Goal: Task Accomplishment & Management: Use online tool/utility

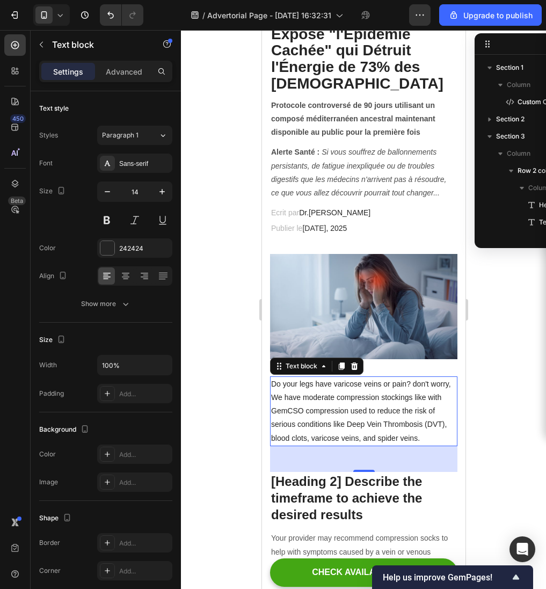
scroll to position [203, 0]
click at [355, 369] on icon at bounding box center [354, 366] width 7 height 8
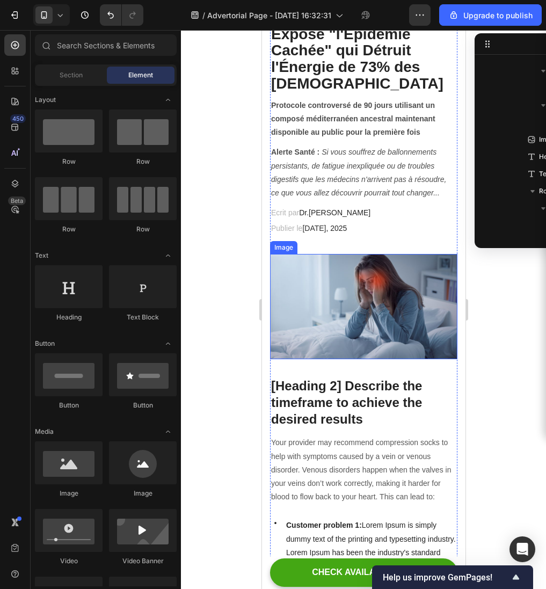
click at [376, 331] on img at bounding box center [363, 306] width 187 height 105
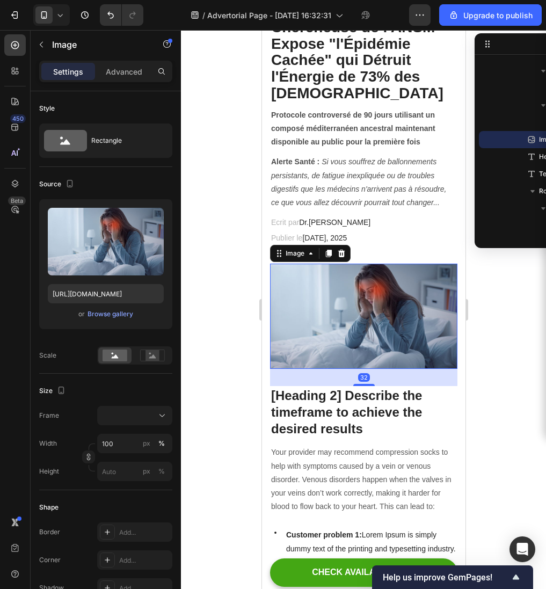
scroll to position [177, 0]
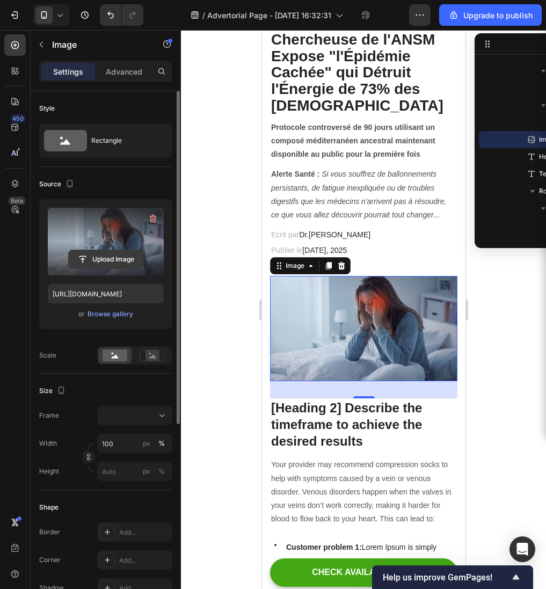
click at [82, 259] on input "file" at bounding box center [106, 259] width 74 height 18
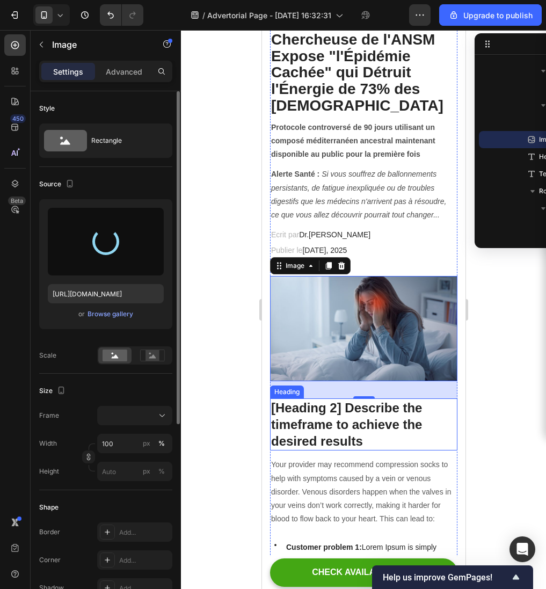
click at [381, 432] on p "[Heading 2] Describe the timeframe to achieve the desired results" at bounding box center [363, 424] width 185 height 50
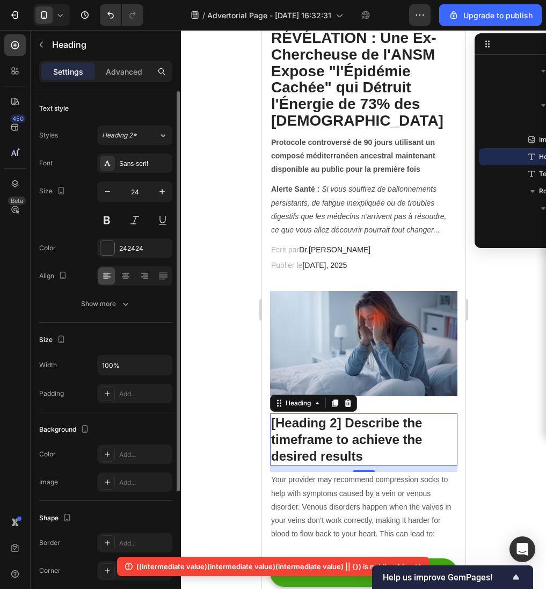
scroll to position [161, 0]
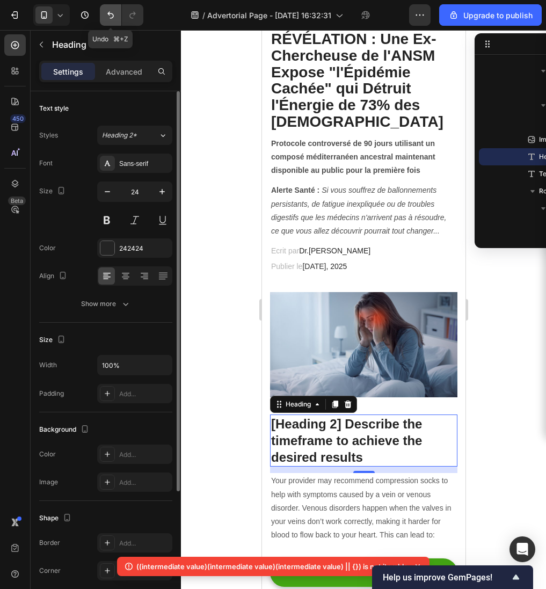
click at [108, 10] on icon "Undo/Redo" at bounding box center [110, 15] width 11 height 11
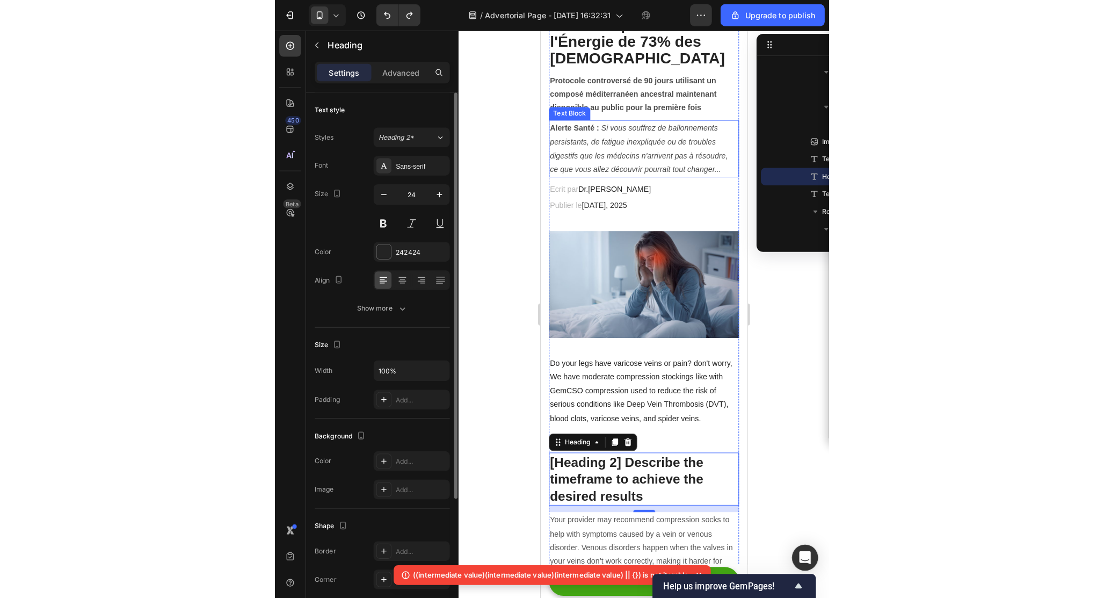
scroll to position [217, 0]
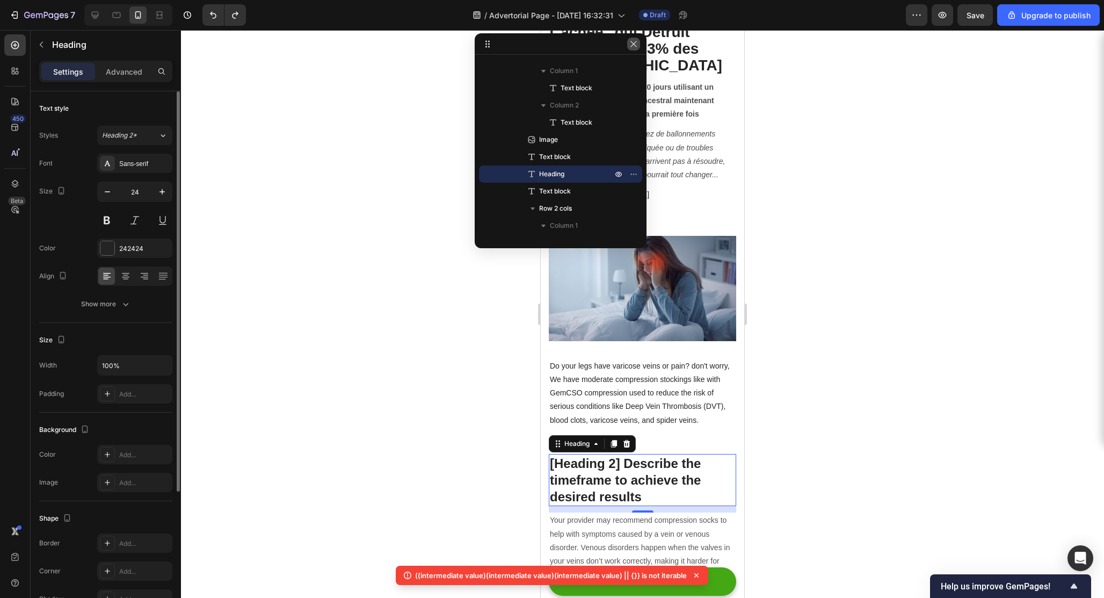
click at [545, 43] on icon "button" at bounding box center [633, 44] width 6 height 6
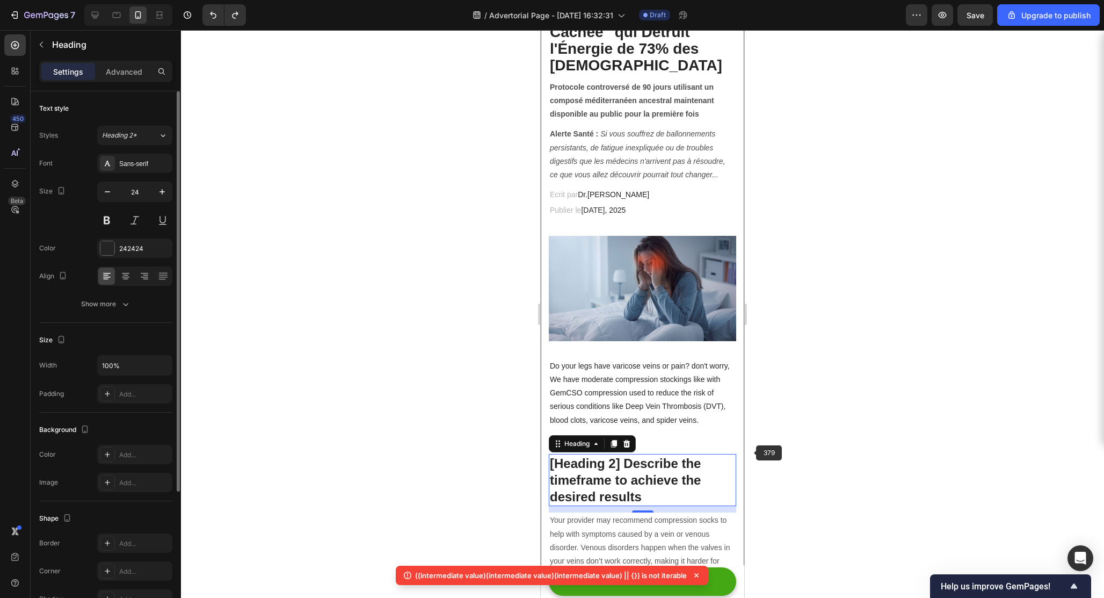
click at [545, 445] on div at bounding box center [642, 313] width 923 height 567
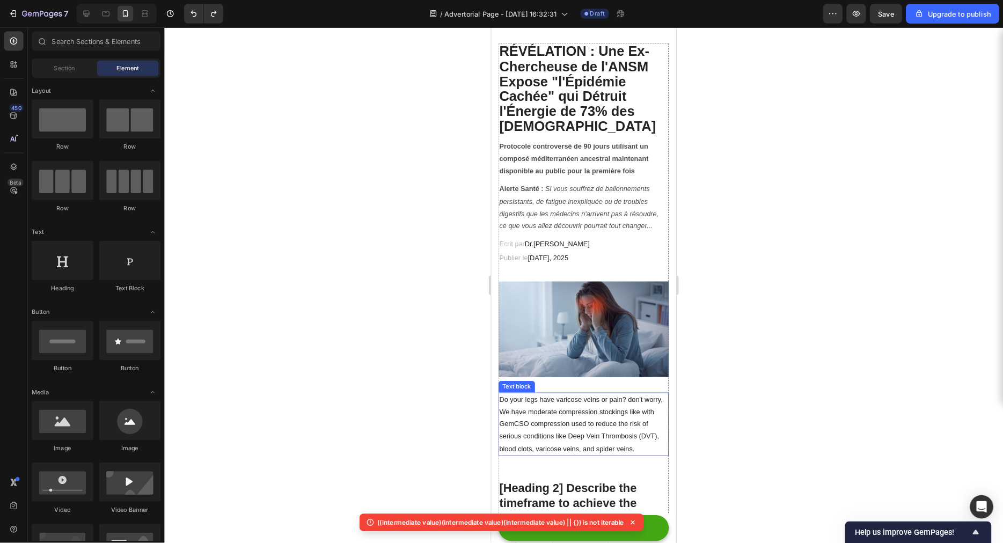
scroll to position [152, 0]
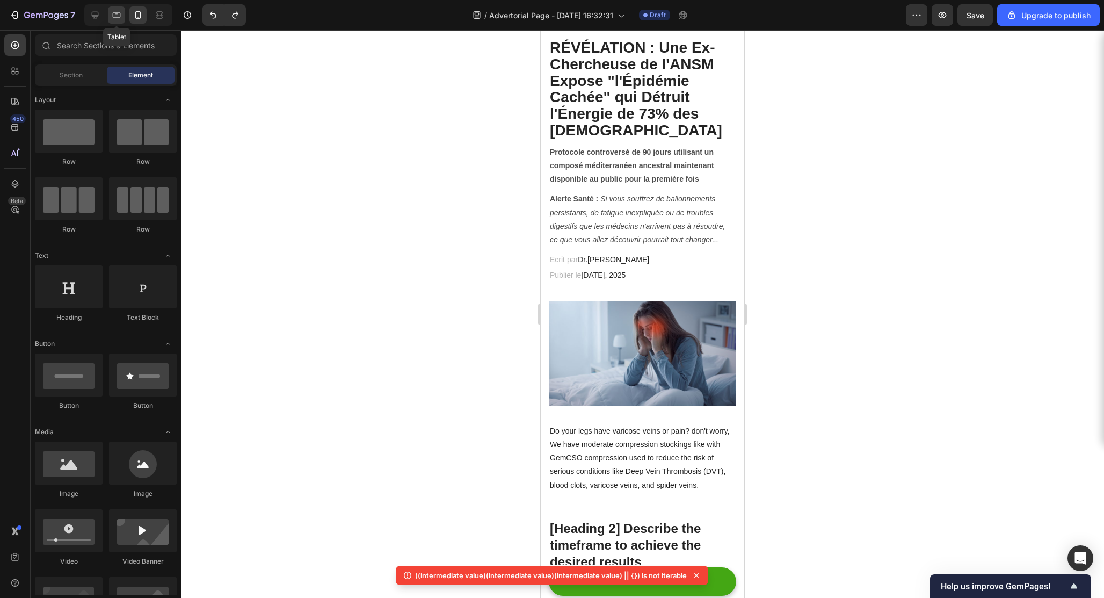
click at [115, 16] on icon at bounding box center [116, 15] width 11 height 11
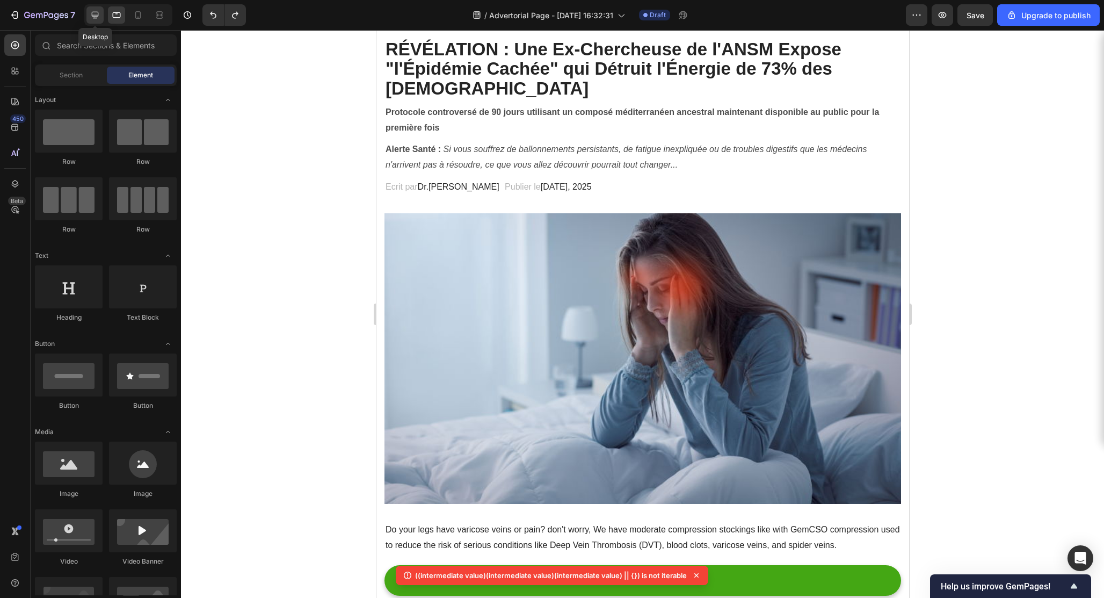
click at [94, 16] on icon at bounding box center [95, 15] width 11 height 11
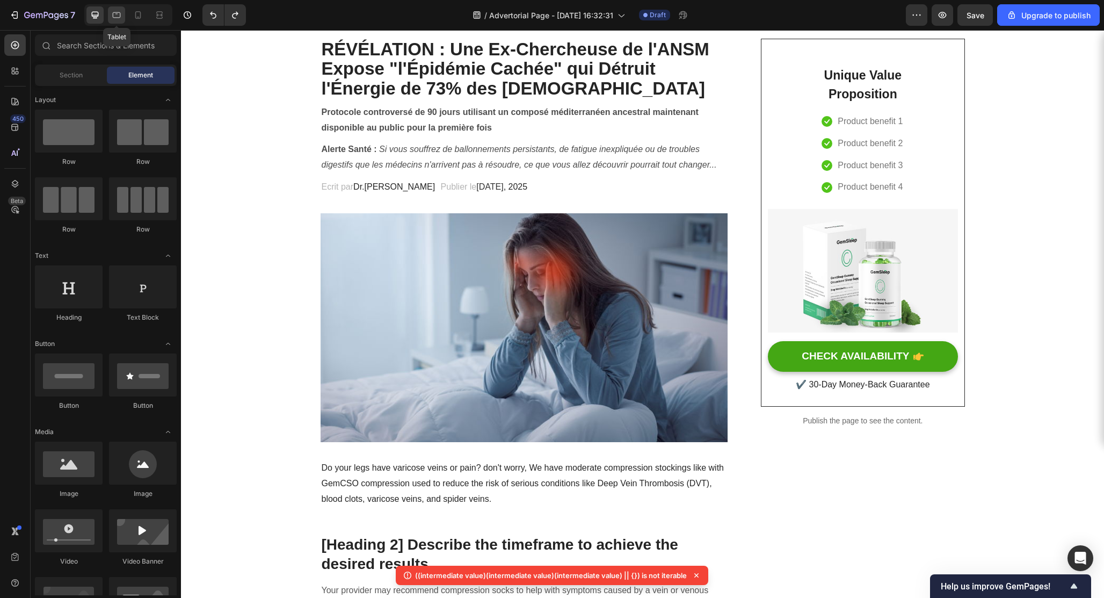
click at [121, 16] on icon at bounding box center [116, 15] width 11 height 11
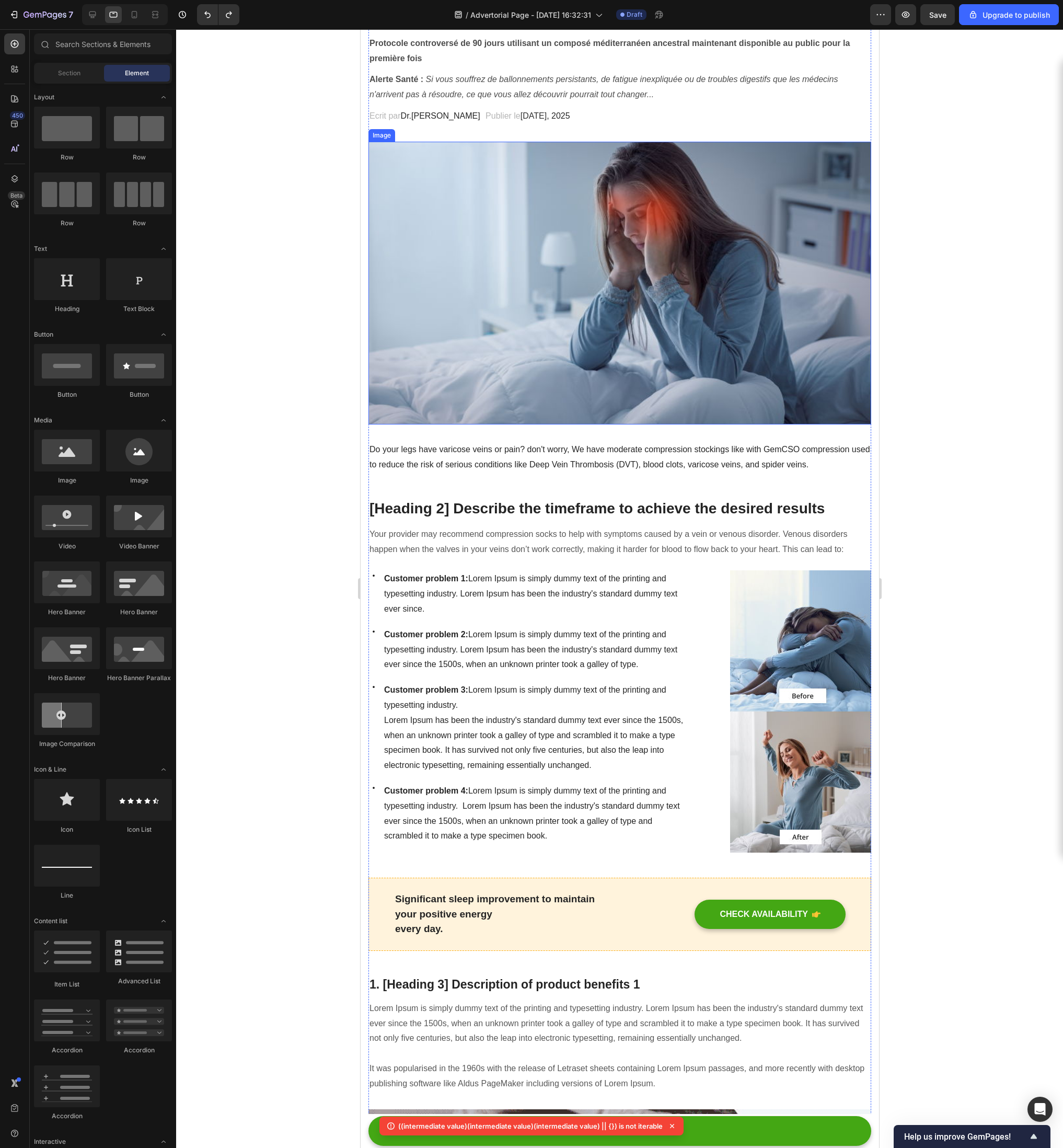
scroll to position [218, 0]
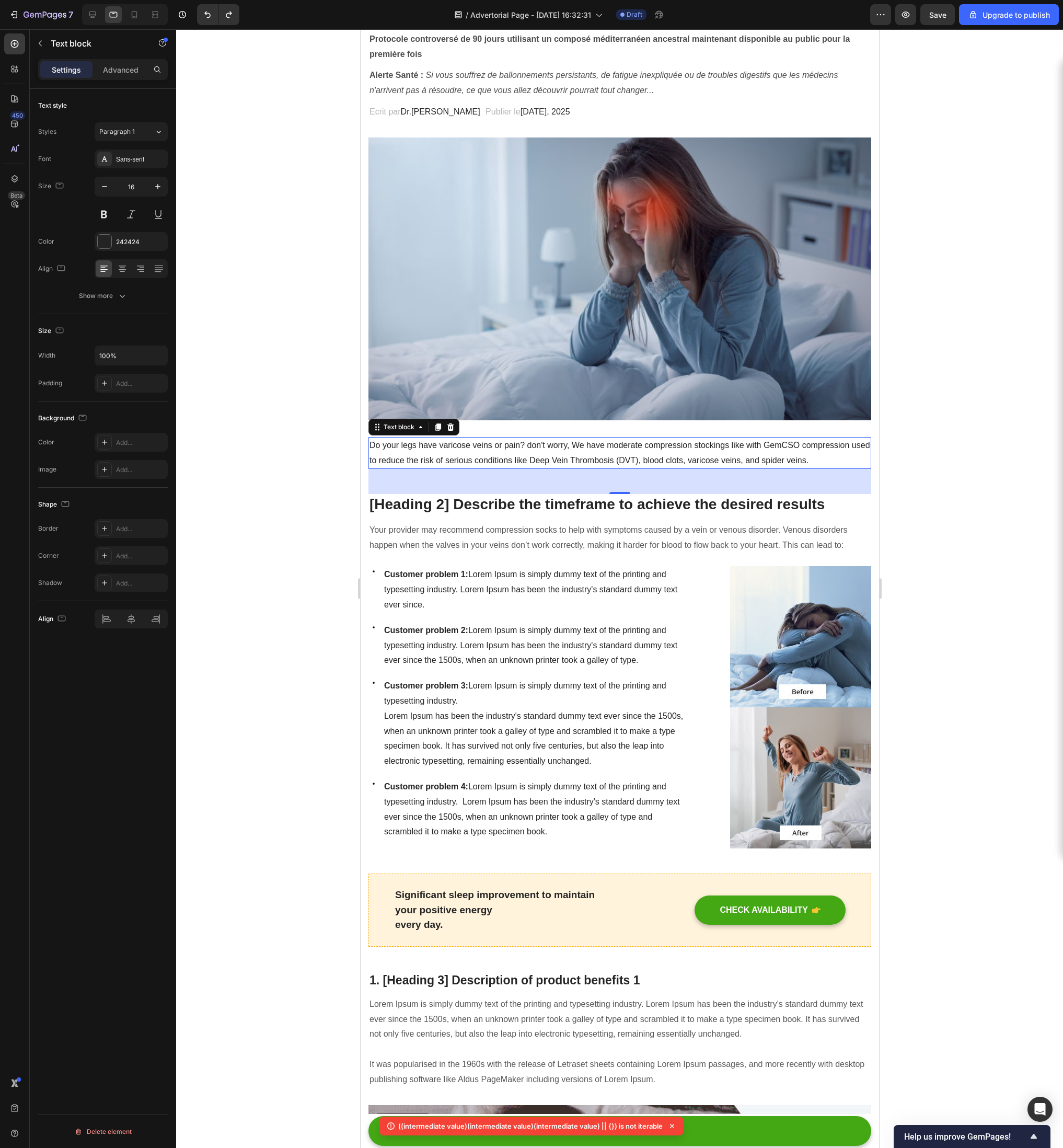
click at [488, 456] on p "Do your legs have varicose veins or pain? don't worry, We have moderate compres…" at bounding box center [619, 453] width 500 height 30
click at [481, 453] on p "Do your legs have varicose veins or pain? don't worry, We have moderate compres…" at bounding box center [619, 453] width 500 height 30
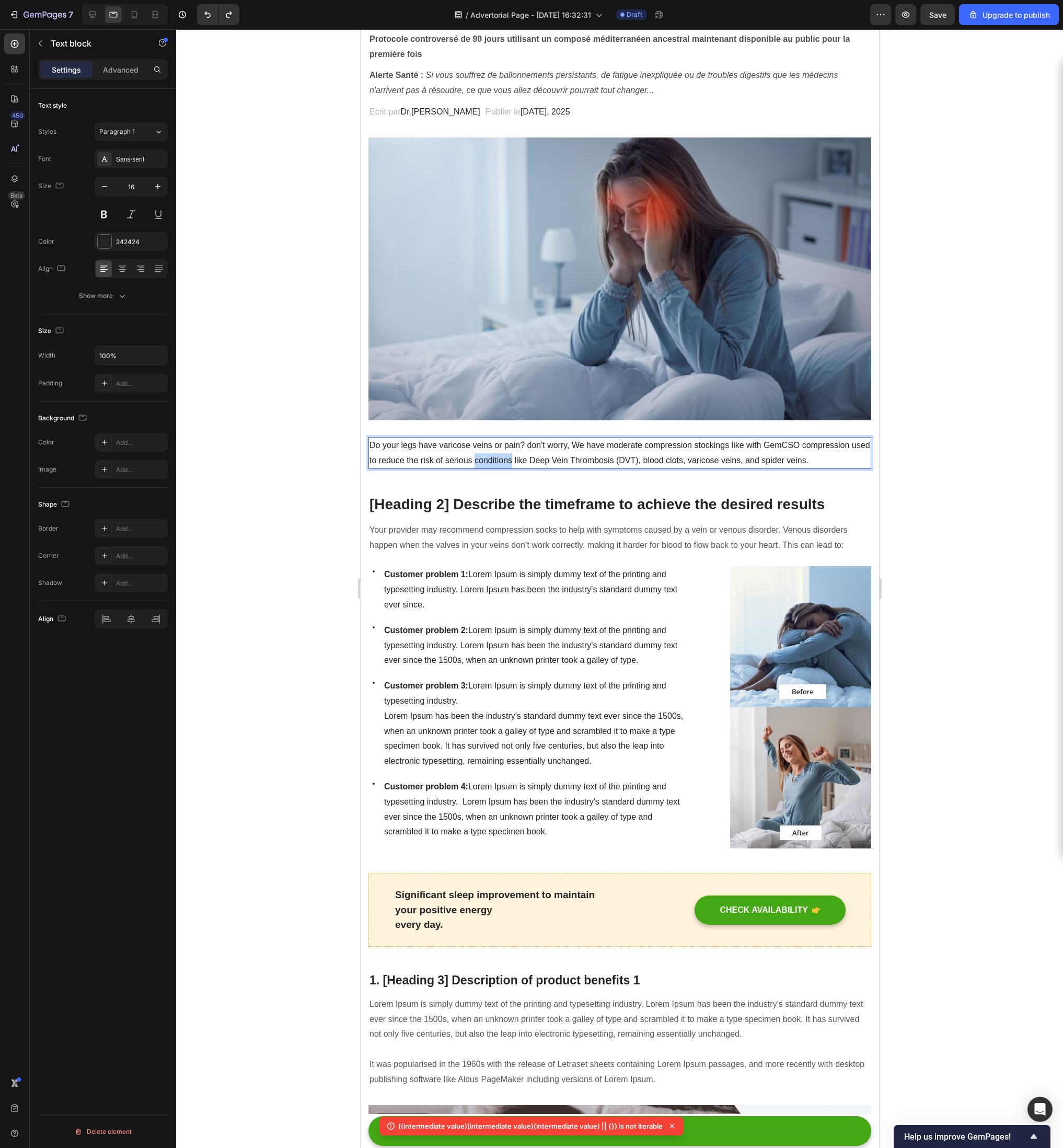
click at [481, 453] on p "Do your legs have varicose veins or pain? don't worry, We have moderate compres…" at bounding box center [619, 453] width 500 height 30
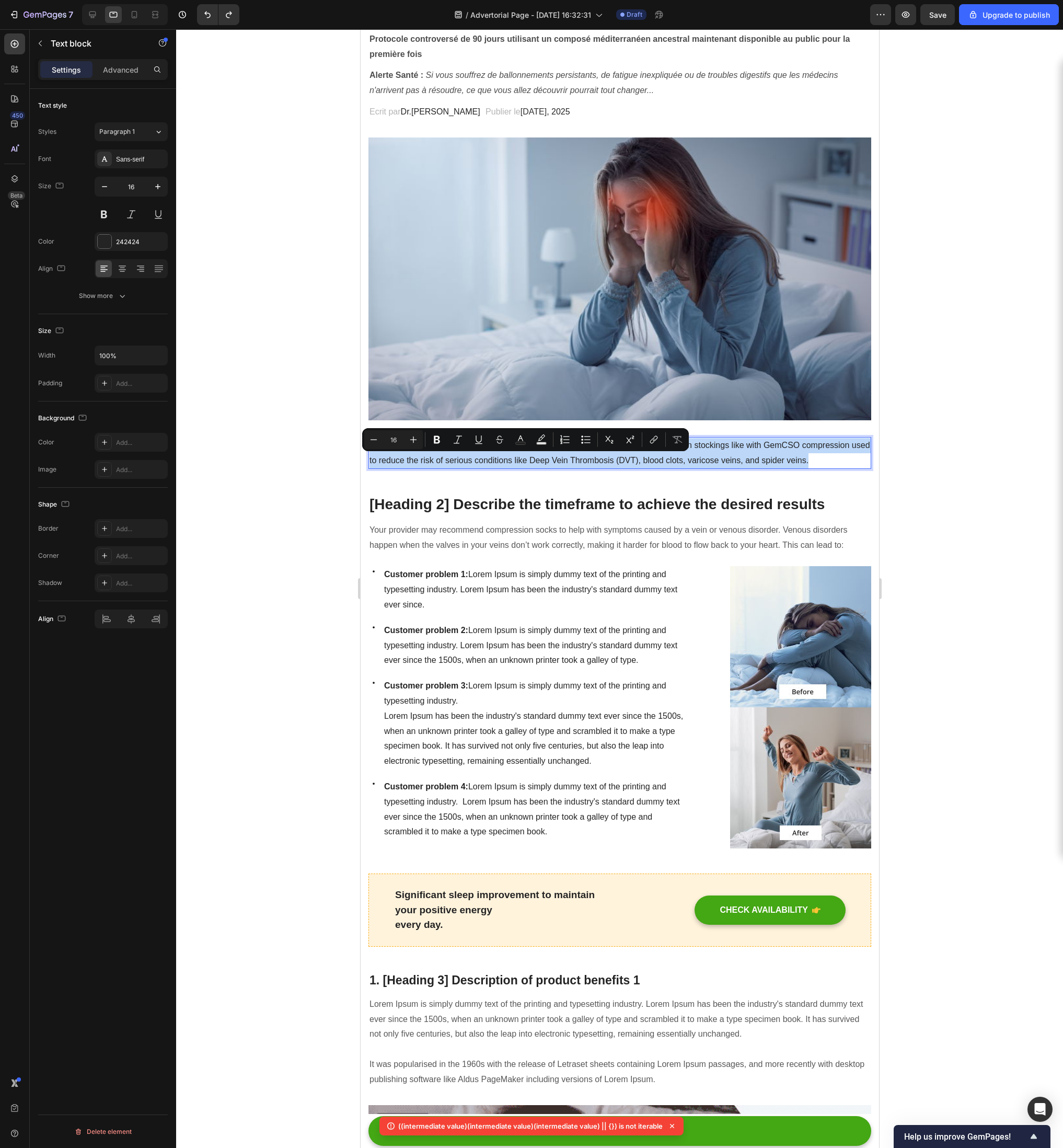
click at [481, 453] on p "Do your legs have varicose veins or pain? don't worry, We have moderate compres…" at bounding box center [619, 453] width 500 height 30
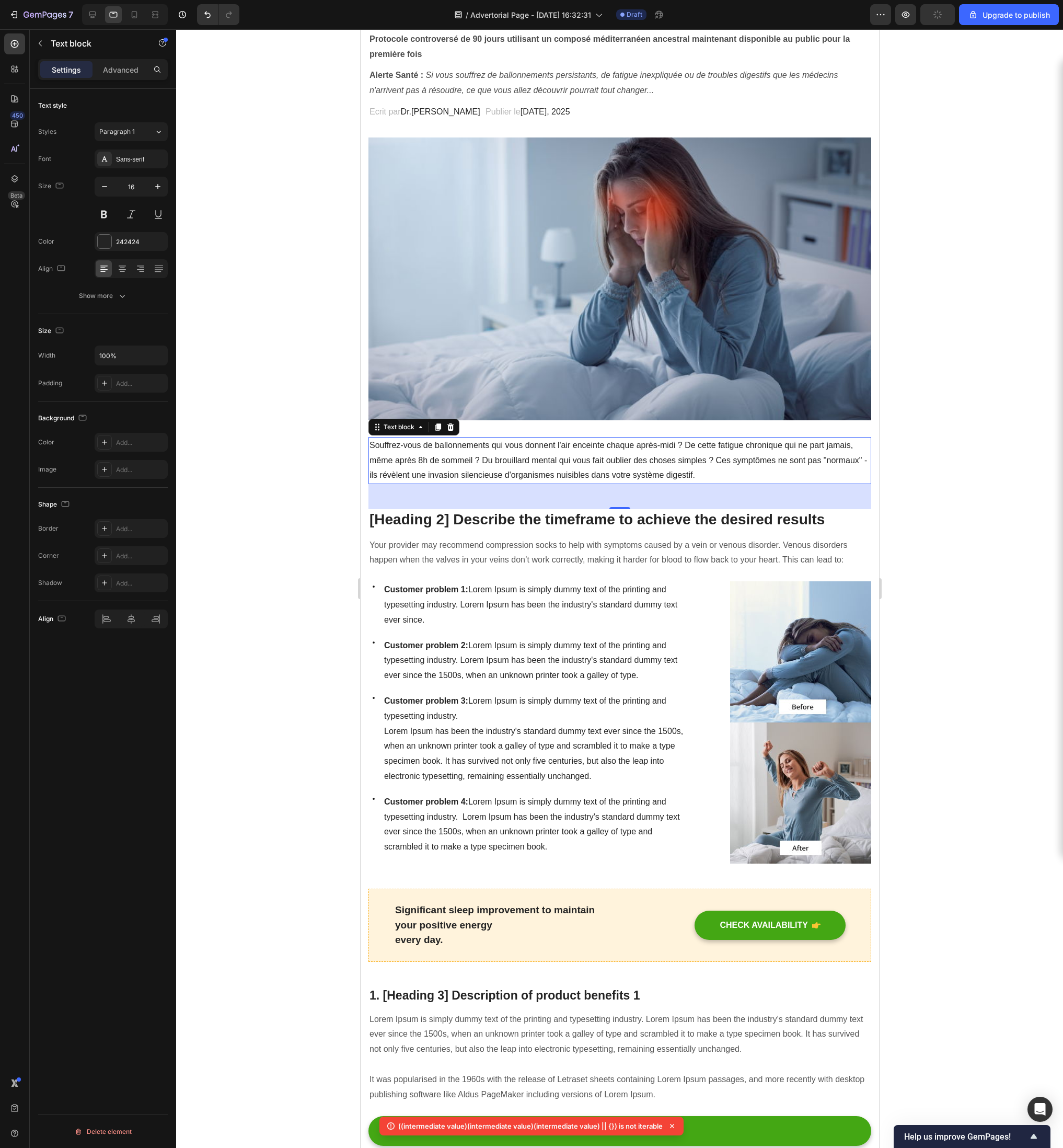
click at [531, 523] on p "[Heading 2] Describe the timeframe to achieve the desired results" at bounding box center [619, 519] width 500 height 19
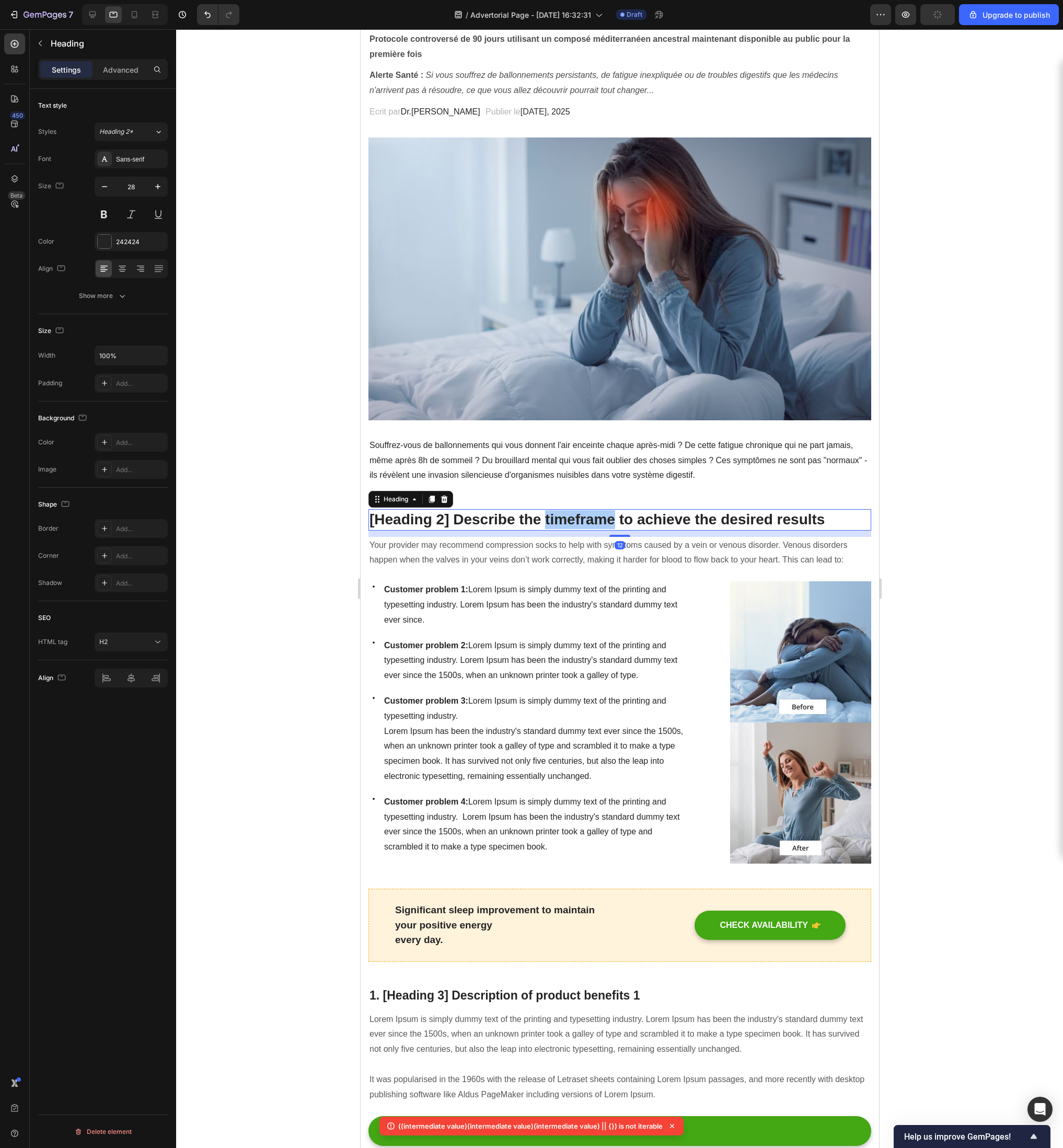
click at [531, 523] on p "[Heading 2] Describe the timeframe to achieve the desired results" at bounding box center [619, 519] width 500 height 19
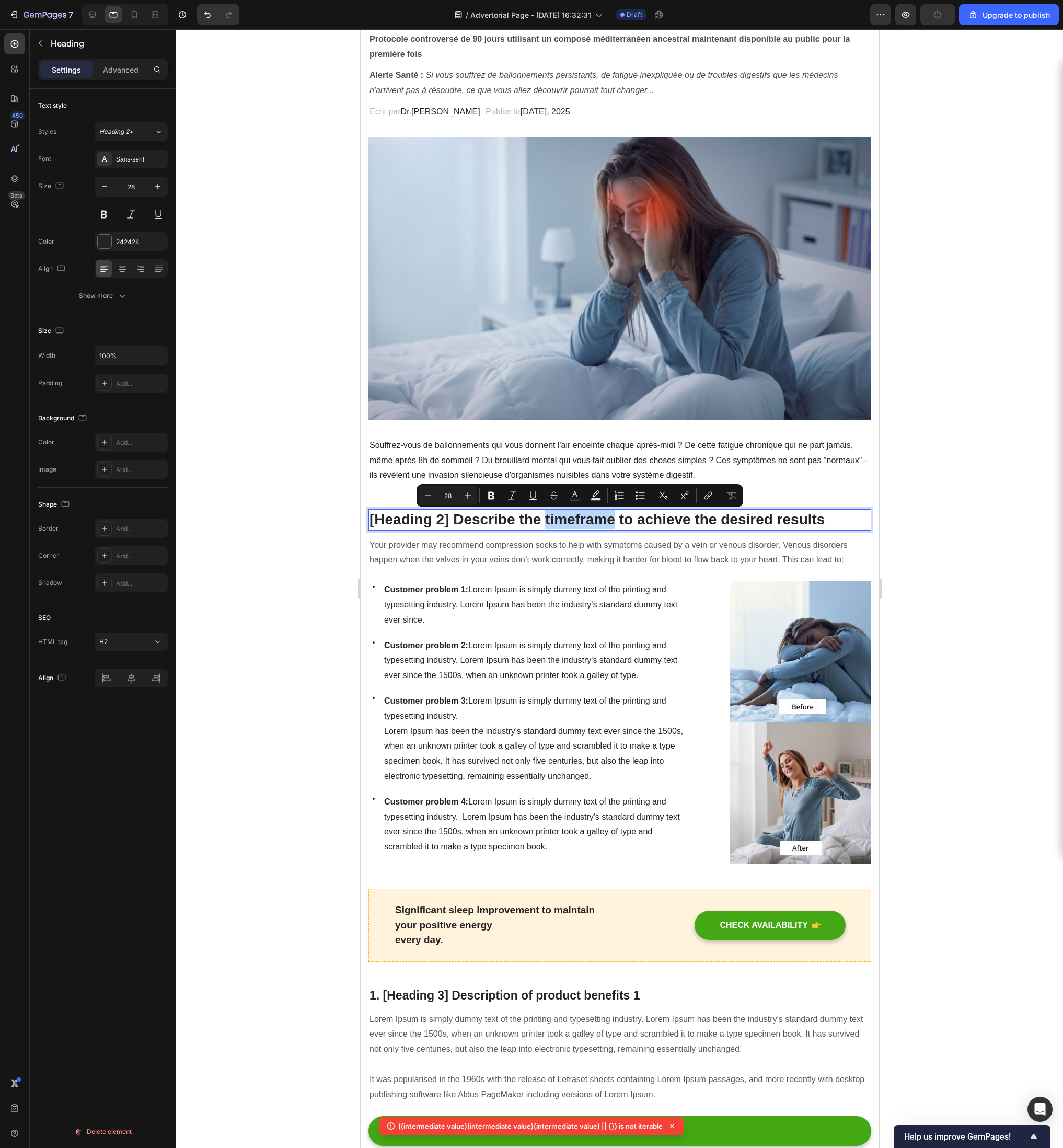
click at [531, 521] on p "[Heading 2] Describe the timeframe to achieve the desired results" at bounding box center [619, 519] width 500 height 19
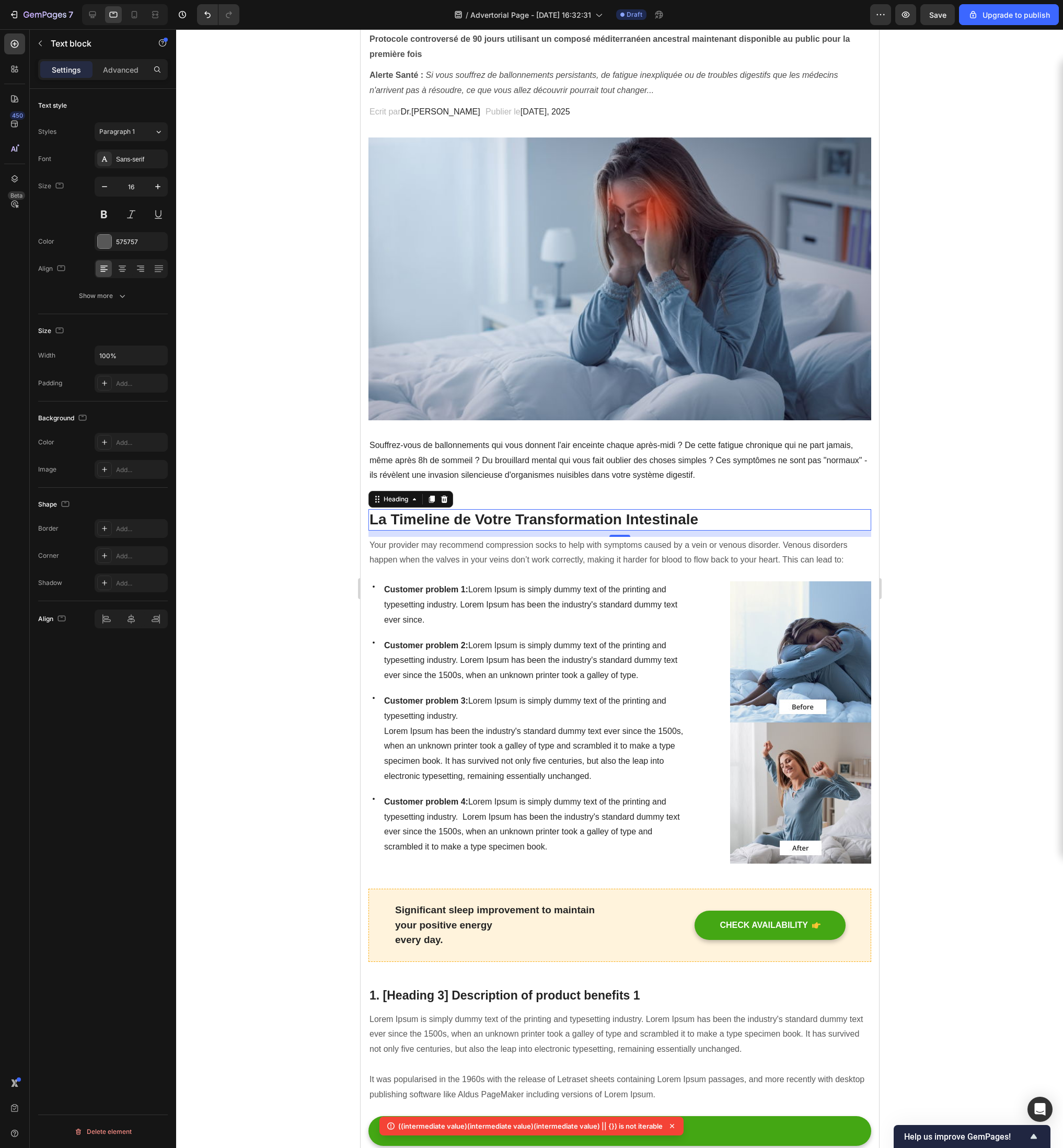
click at [399, 548] on p "Your provider may recommend compression socks to help with symptoms caused by a…" at bounding box center [619, 552] width 500 height 30
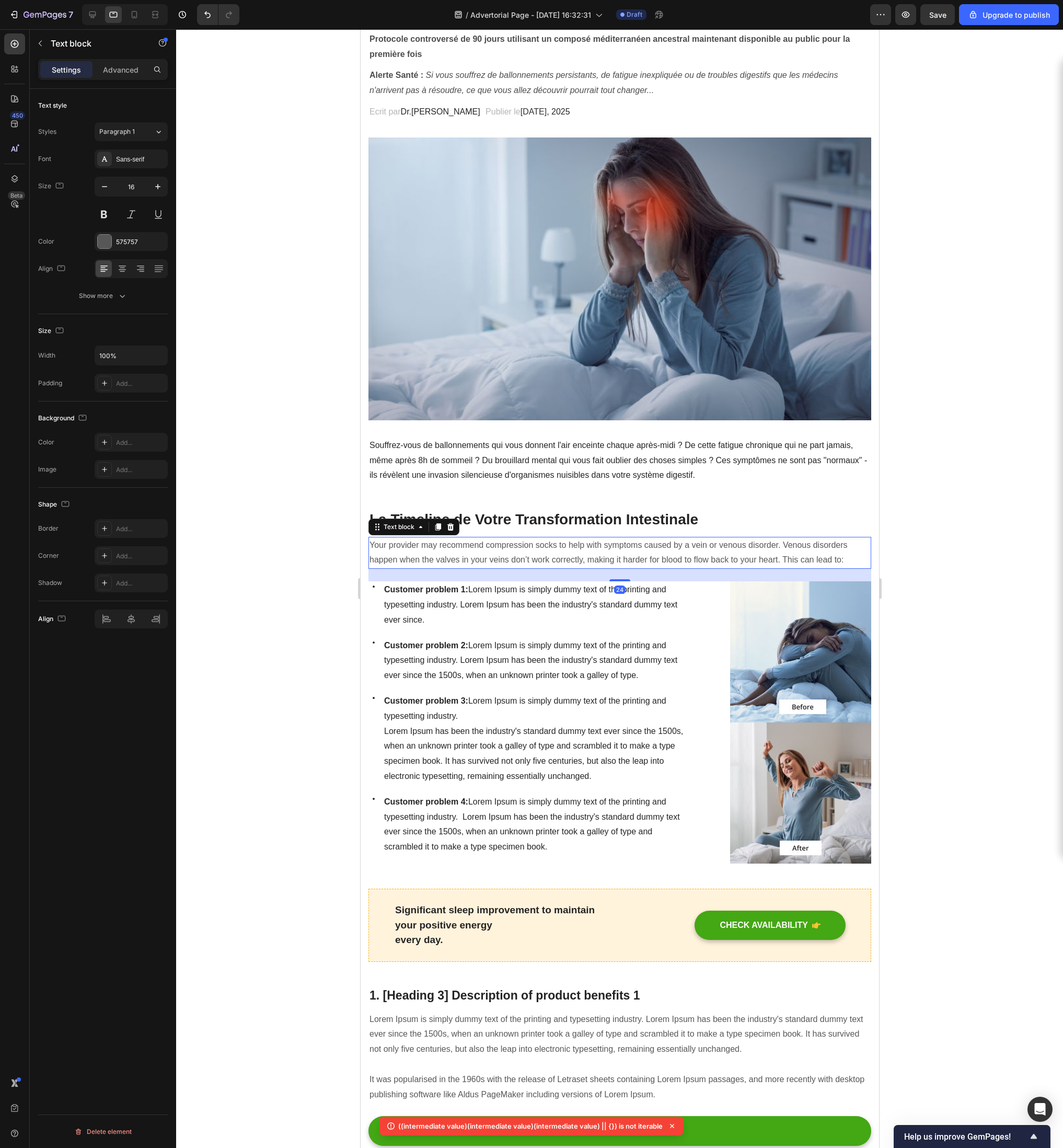
click at [399, 548] on p "Your provider may recommend compression socks to help with symptoms caused by a…" at bounding box center [619, 552] width 500 height 30
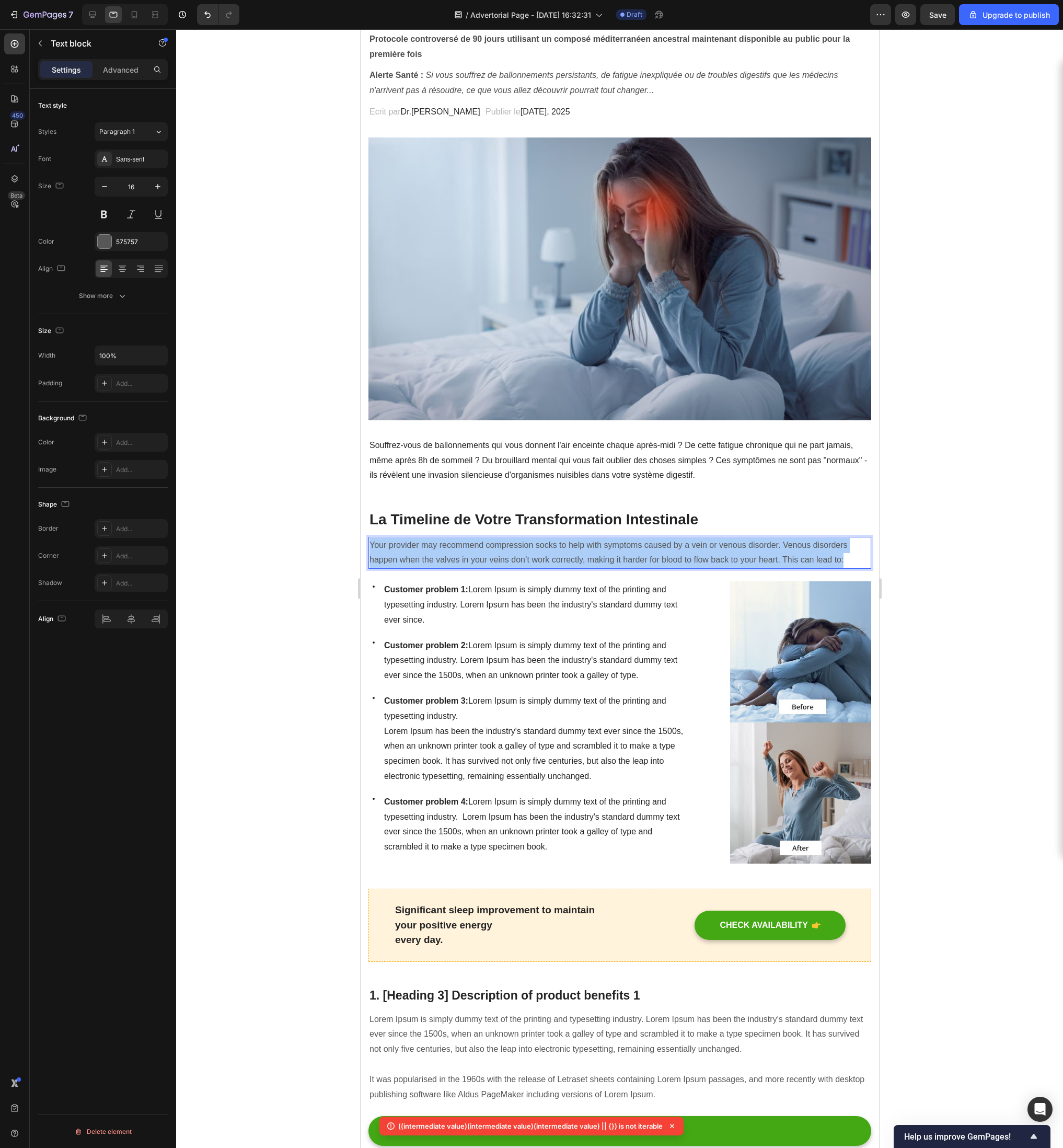
click at [399, 548] on p "Your provider may recommend compression socks to help with symptoms caused by a…" at bounding box center [619, 552] width 500 height 30
click at [446, 573] on span "Customer problem 1: Lorem Ipsum is simply dummy text of the printing and typese…" at bounding box center [530, 605] width 293 height 39
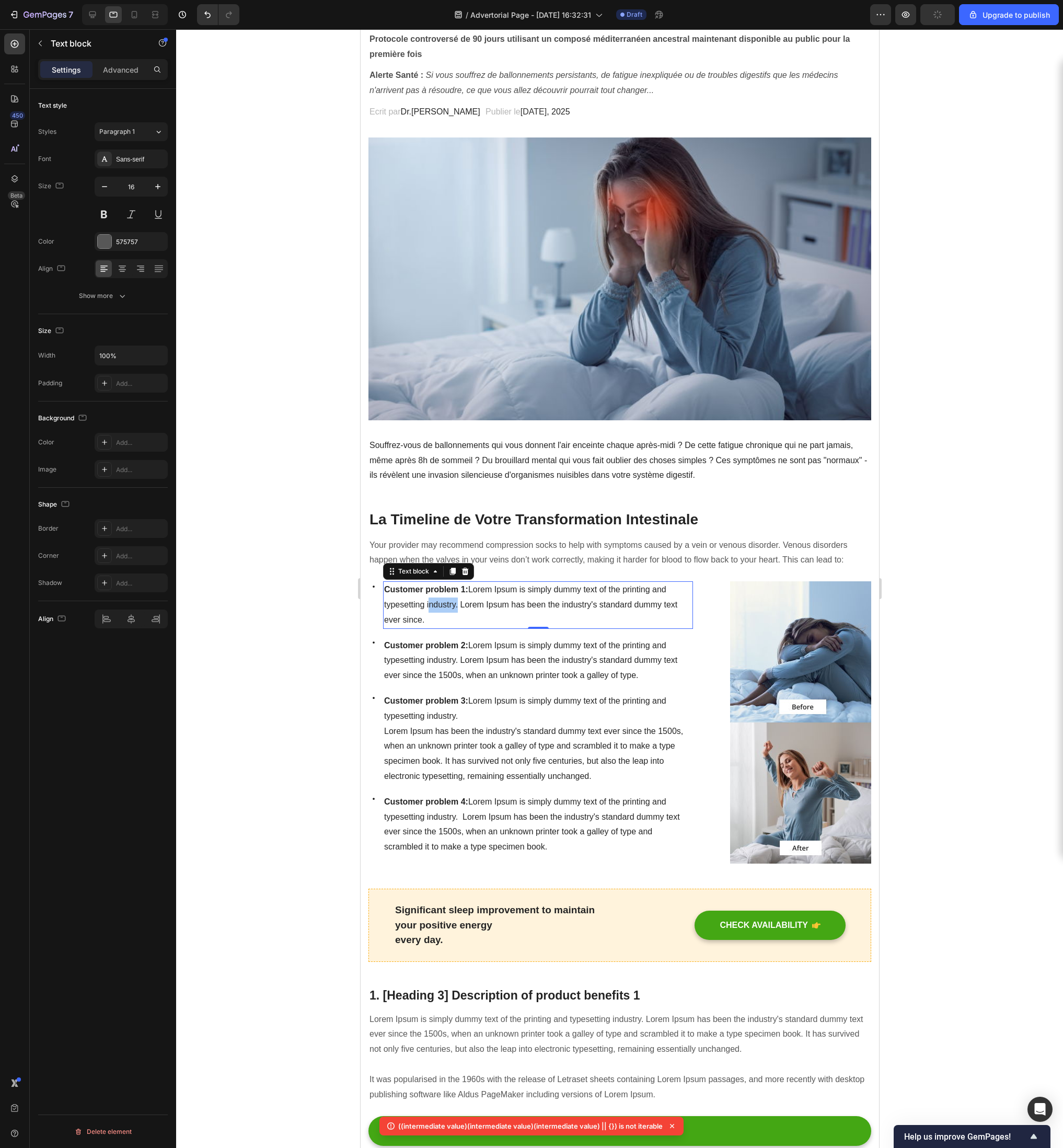
click at [446, 573] on span "Customer problem 1: Lorem Ipsum is simply dummy text of the printing and typese…" at bounding box center [530, 605] width 293 height 39
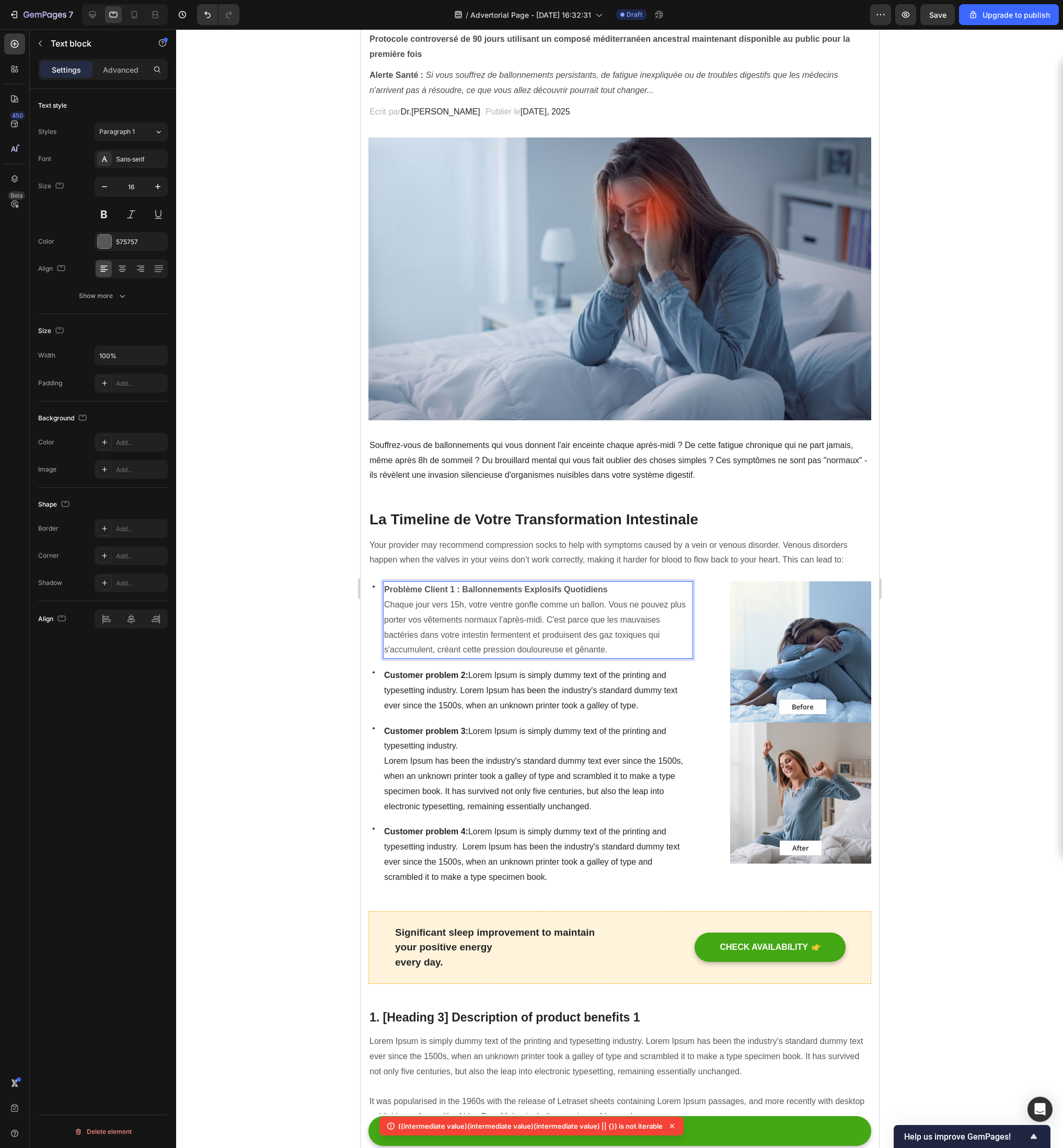
click at [462, 573] on strong "Problème Client 1 : Ballonnements Explosifs Quotidiens" at bounding box center [495, 589] width 224 height 9
drag, startPoint x: 461, startPoint y: 589, endPoint x: 377, endPoint y: 592, distance: 84.1
click at [377, 573] on div "Icon Problème Client 1 : Ballonnements Explosifs Quotidiens Chaque jour vers 15…" at bounding box center [530, 619] width 324 height 77
click at [440, 573] on span "Customer problem 2: Lorem Ipsum is simply dummy text of the printing and typese…" at bounding box center [530, 690] width 293 height 39
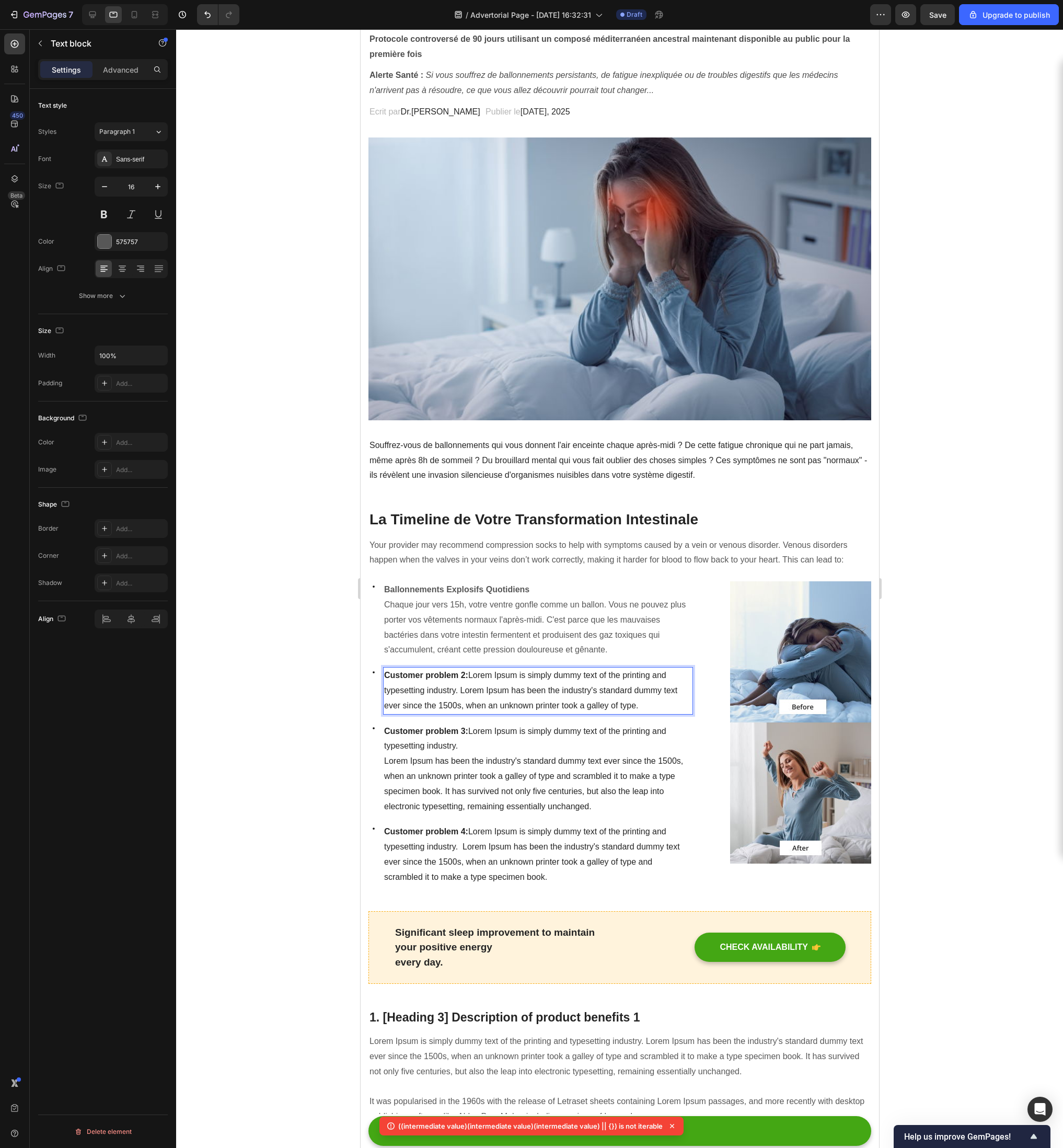
click at [531, 573] on p "Customer problem 2: Lorem Ipsum is simply dummy text of the printing and typese…" at bounding box center [537, 690] width 308 height 45
drag, startPoint x: 642, startPoint y: 705, endPoint x: 383, endPoint y: 679, distance: 260.3
click at [383, 573] on div "Customer problem 2: Lorem Ipsum is simply dummy text of the printing and typese…" at bounding box center [537, 690] width 310 height 47
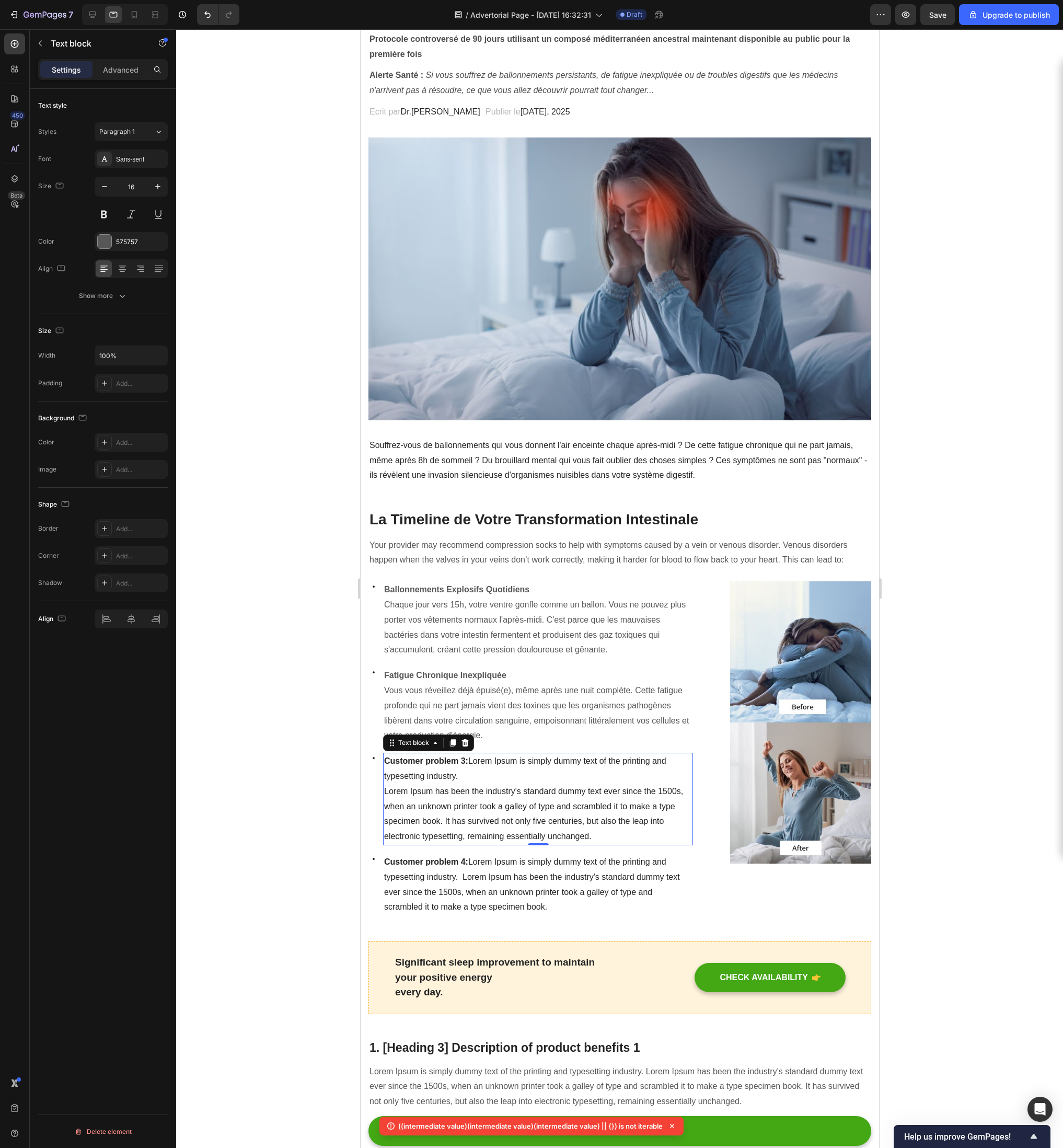
click at [531, 573] on p "Customer problem 3: Lorem Ipsum is simply dummy text of the printing and typese…" at bounding box center [537, 768] width 308 height 30
click at [531, 573] on span "Lorem Ipsum has been the industry's standard dummy text ever since the 1500s, w…" at bounding box center [532, 813] width 299 height 54
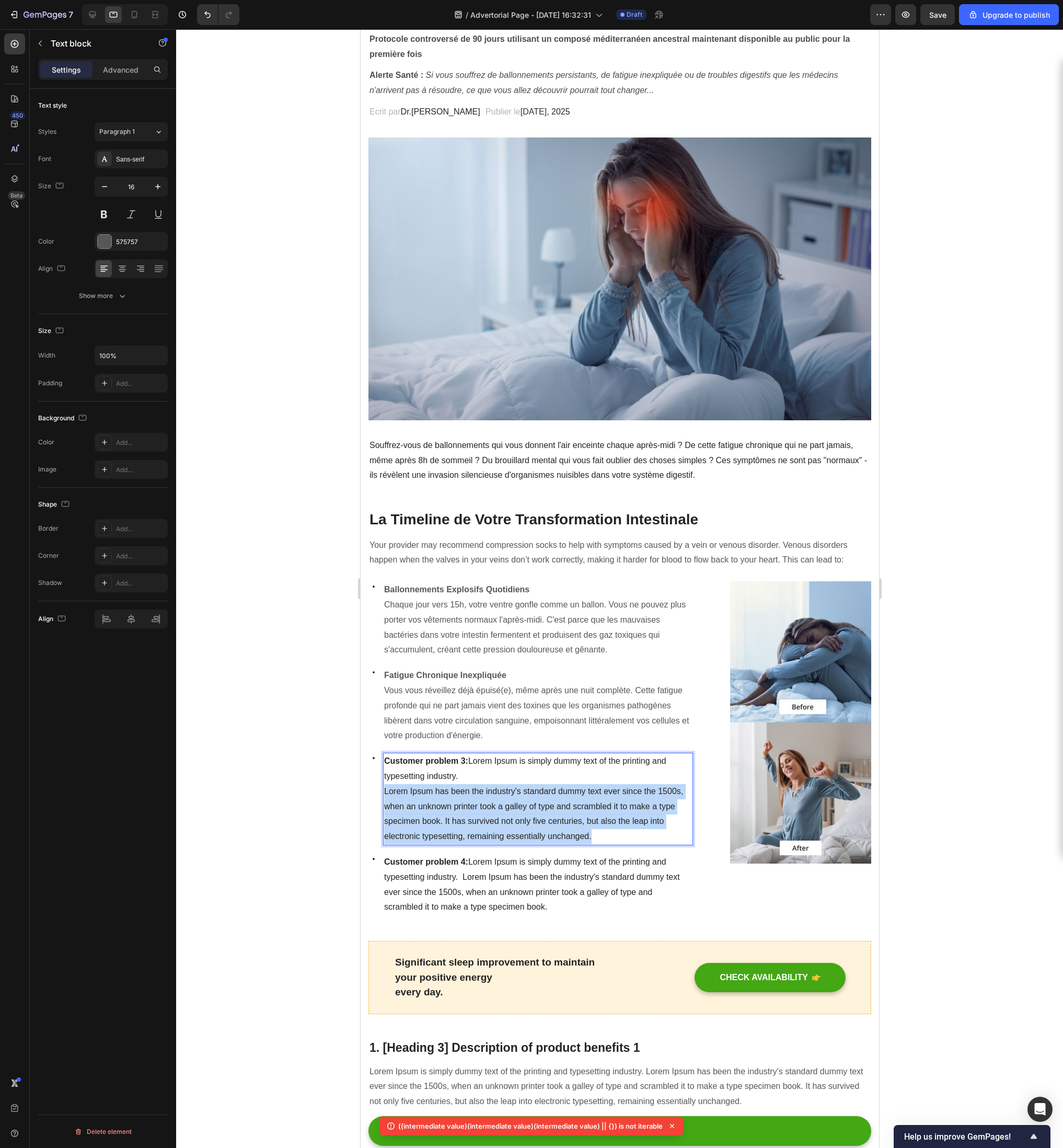
click at [531, 573] on span "Lorem Ipsum has been the industry's standard dummy text ever since the 1500s, w…" at bounding box center [532, 813] width 299 height 54
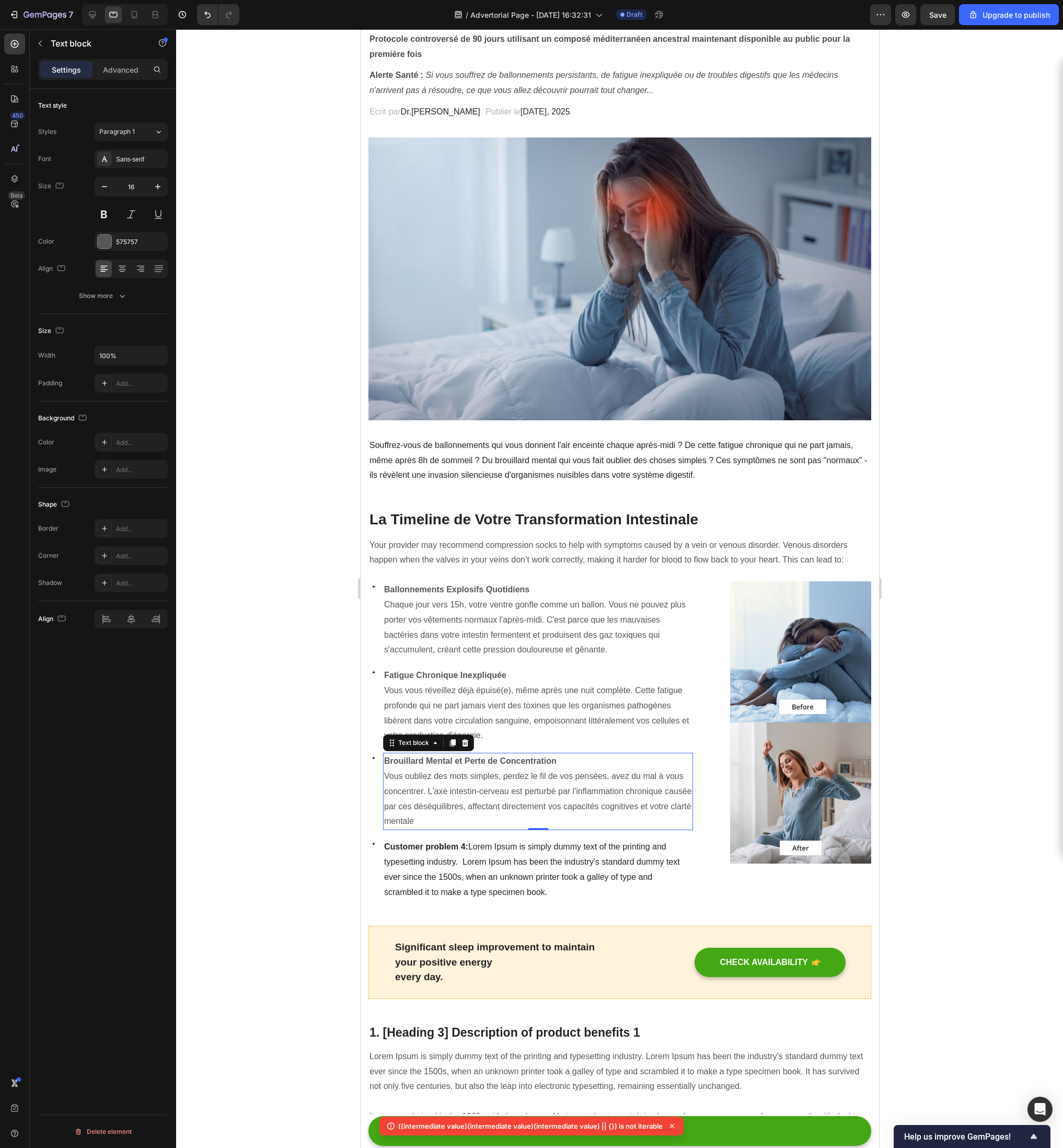
click at [531, 573] on span "Customer problem 4: Lorem Ipsum is simply dummy text of the printing and typese…" at bounding box center [532, 869] width 296 height 54
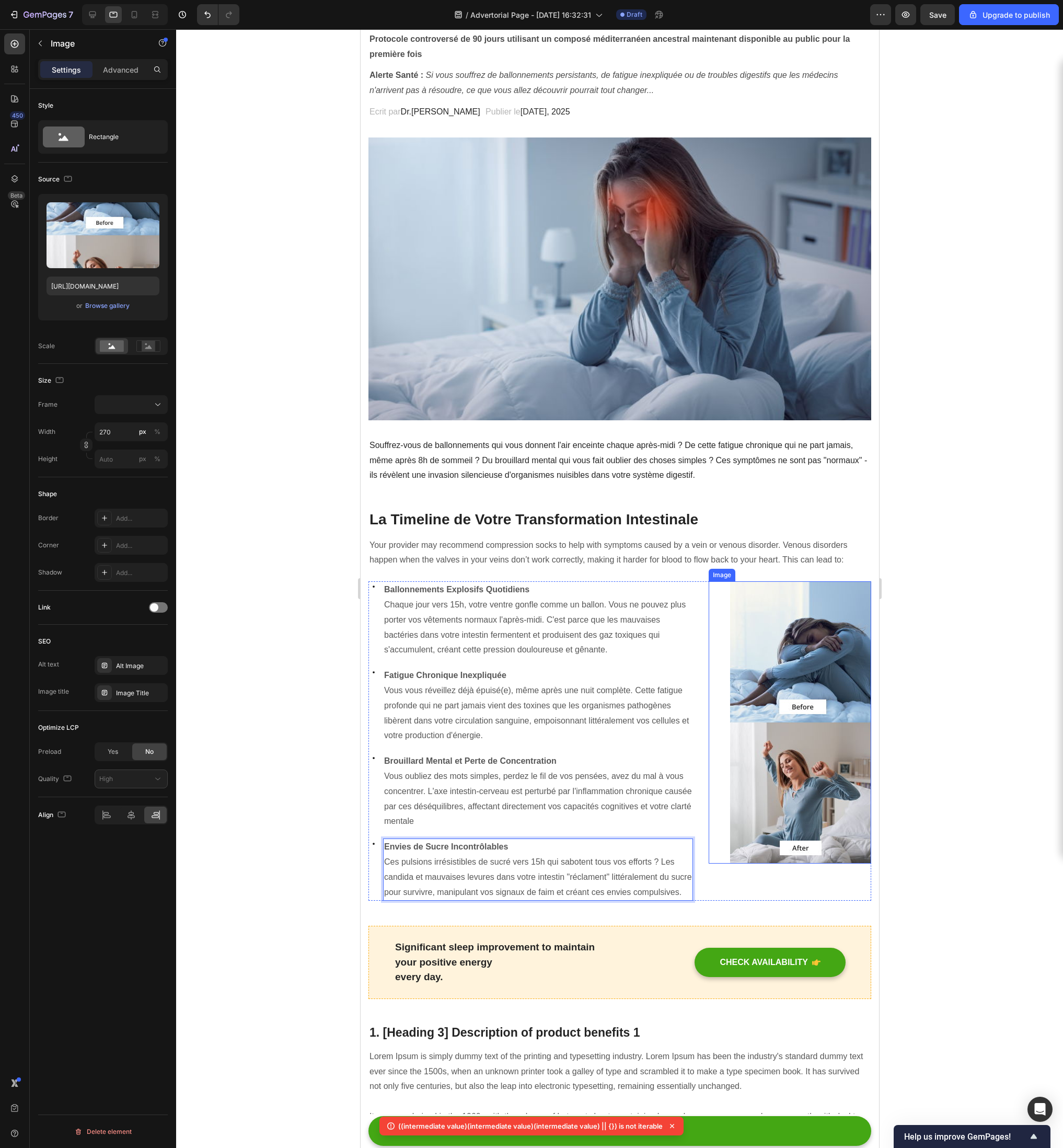
click at [531, 573] on img at bounding box center [799, 722] width 141 height 282
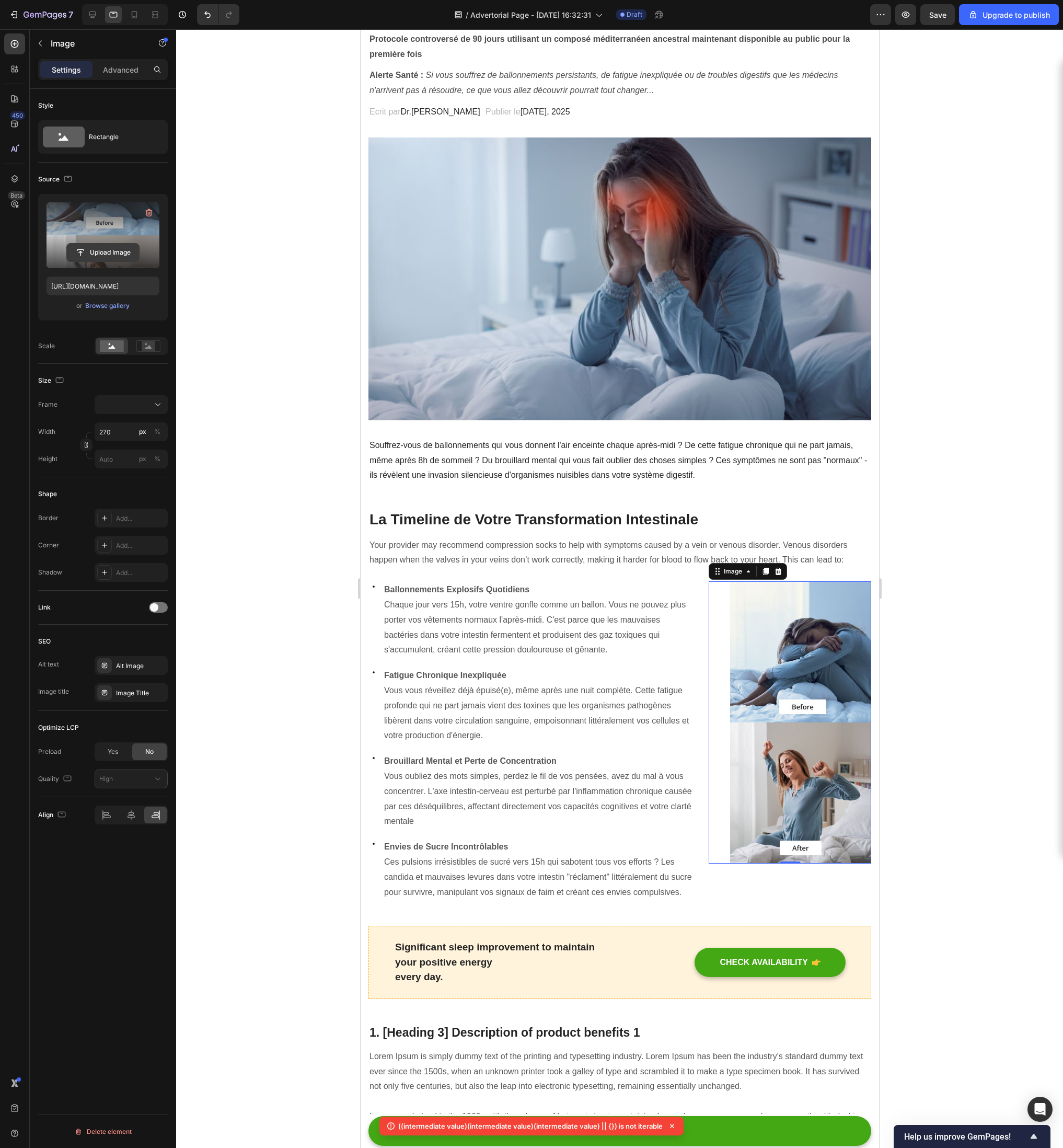
click at [94, 251] on input "file" at bounding box center [103, 252] width 72 height 18
type input "[URL][DOMAIN_NAME]"
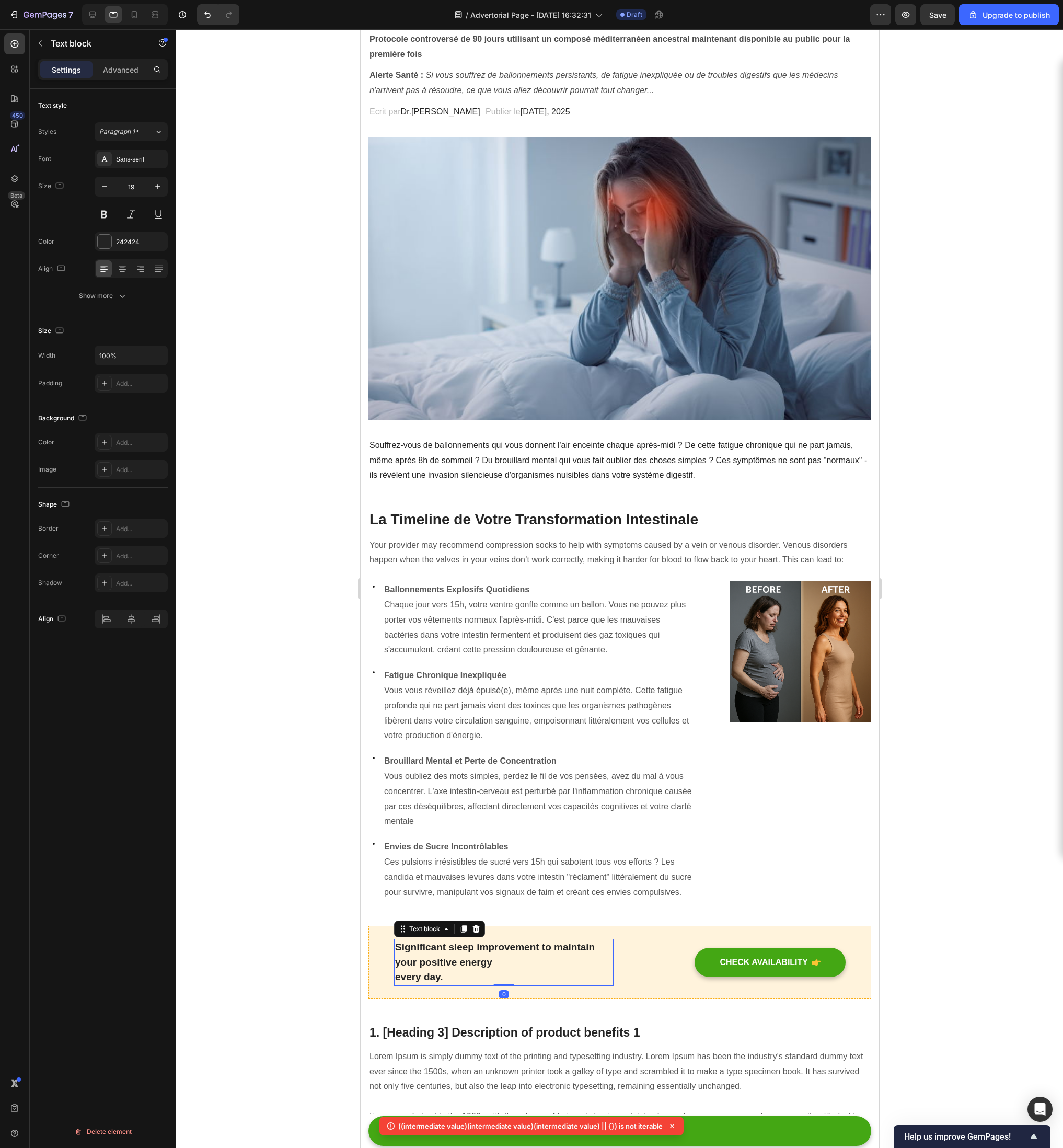
click at [447, 573] on p "Significant sleep improvement to maintain your positive energy every day." at bounding box center [502, 962] width 217 height 45
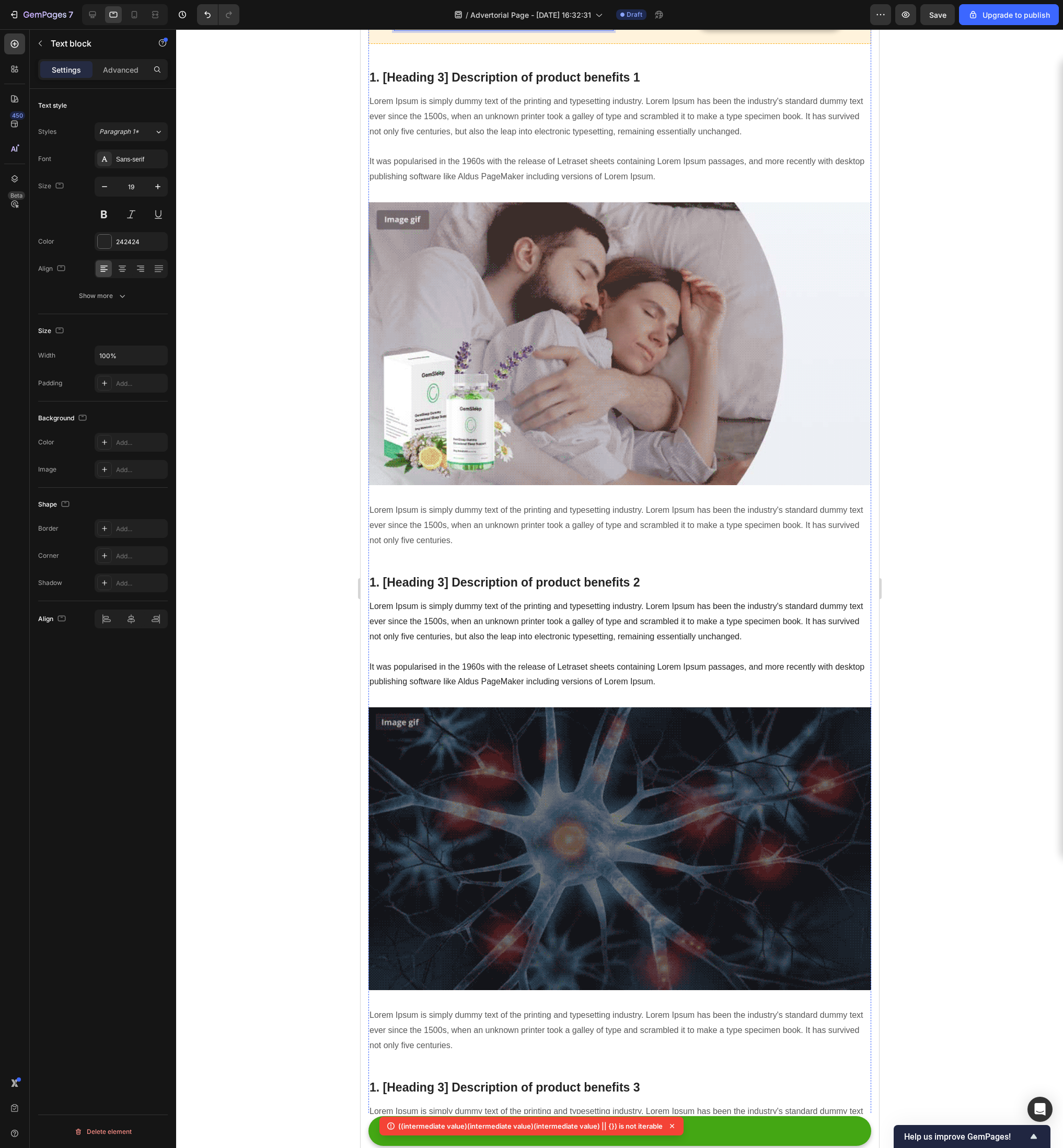
scroll to position [1157, 0]
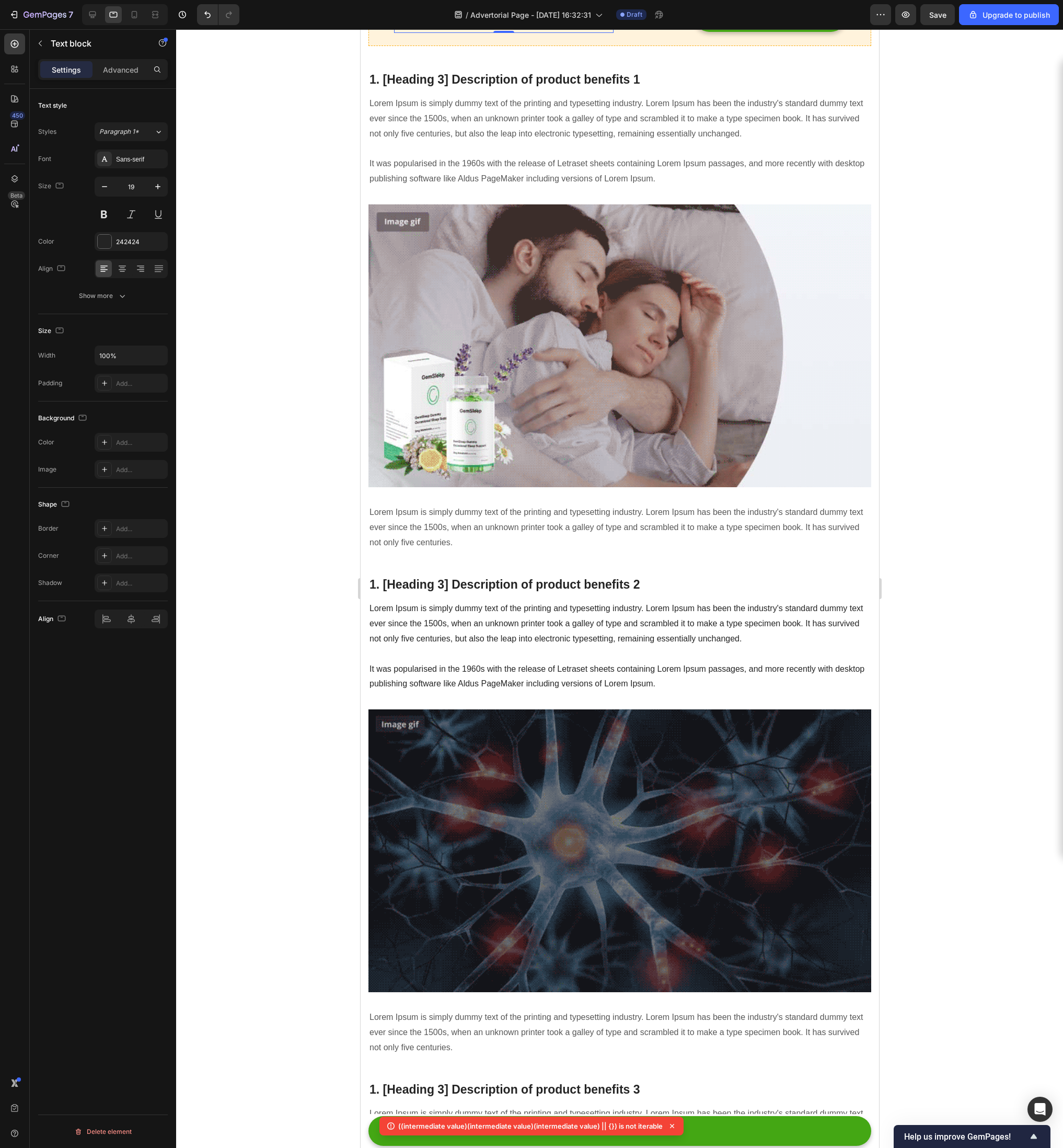
click at [531, 80] on p "1. [Heading 3] Description of product benefits 1" at bounding box center [619, 80] width 500 height 16
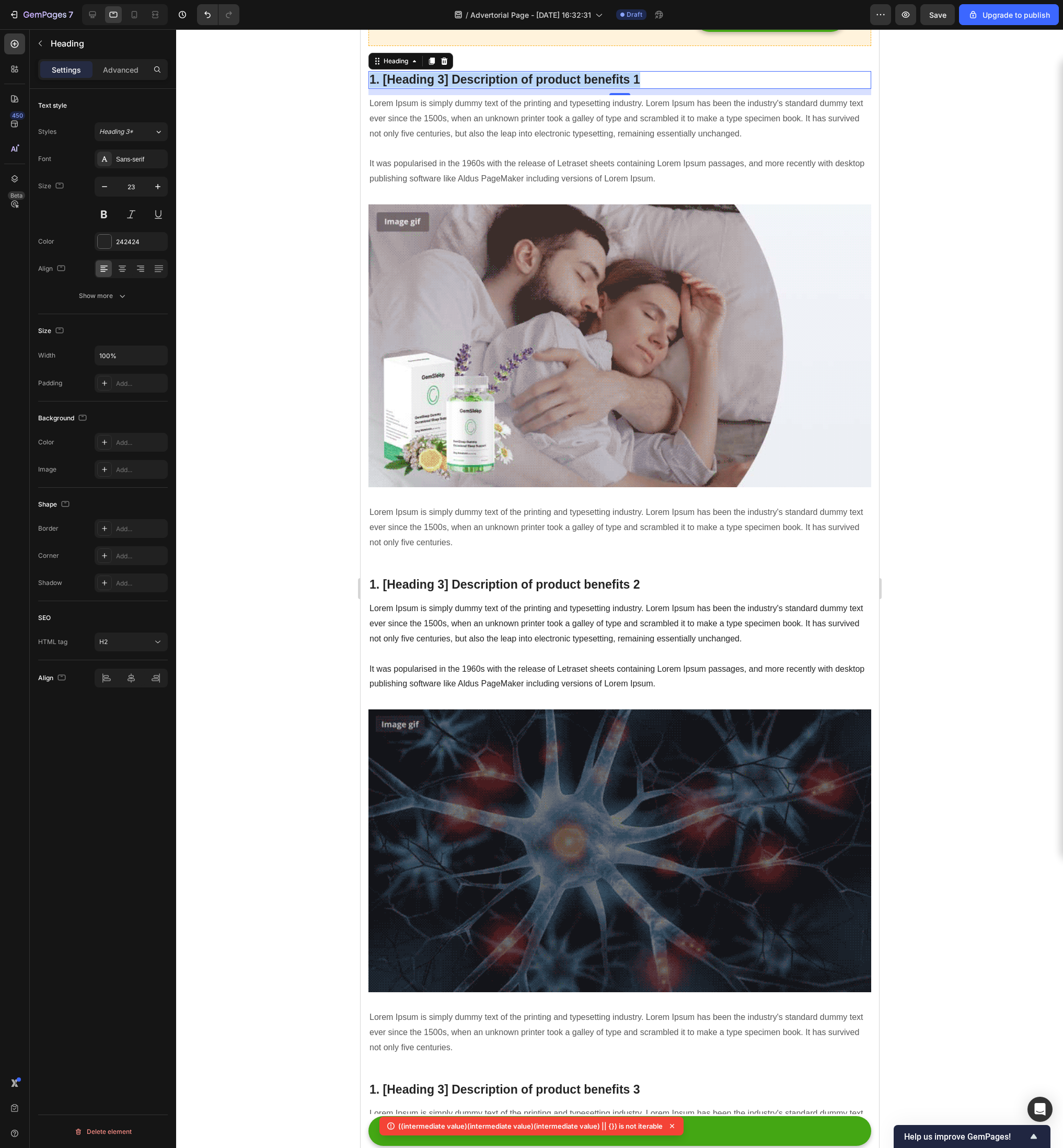
click at [531, 80] on p "1. [Heading 3] Description of product benefits 1" at bounding box center [619, 80] width 500 height 16
click at [446, 162] on p "Lorem Ipsum is simply dummy text of the printing and typesetting industry. Lore…" at bounding box center [619, 141] width 500 height 91
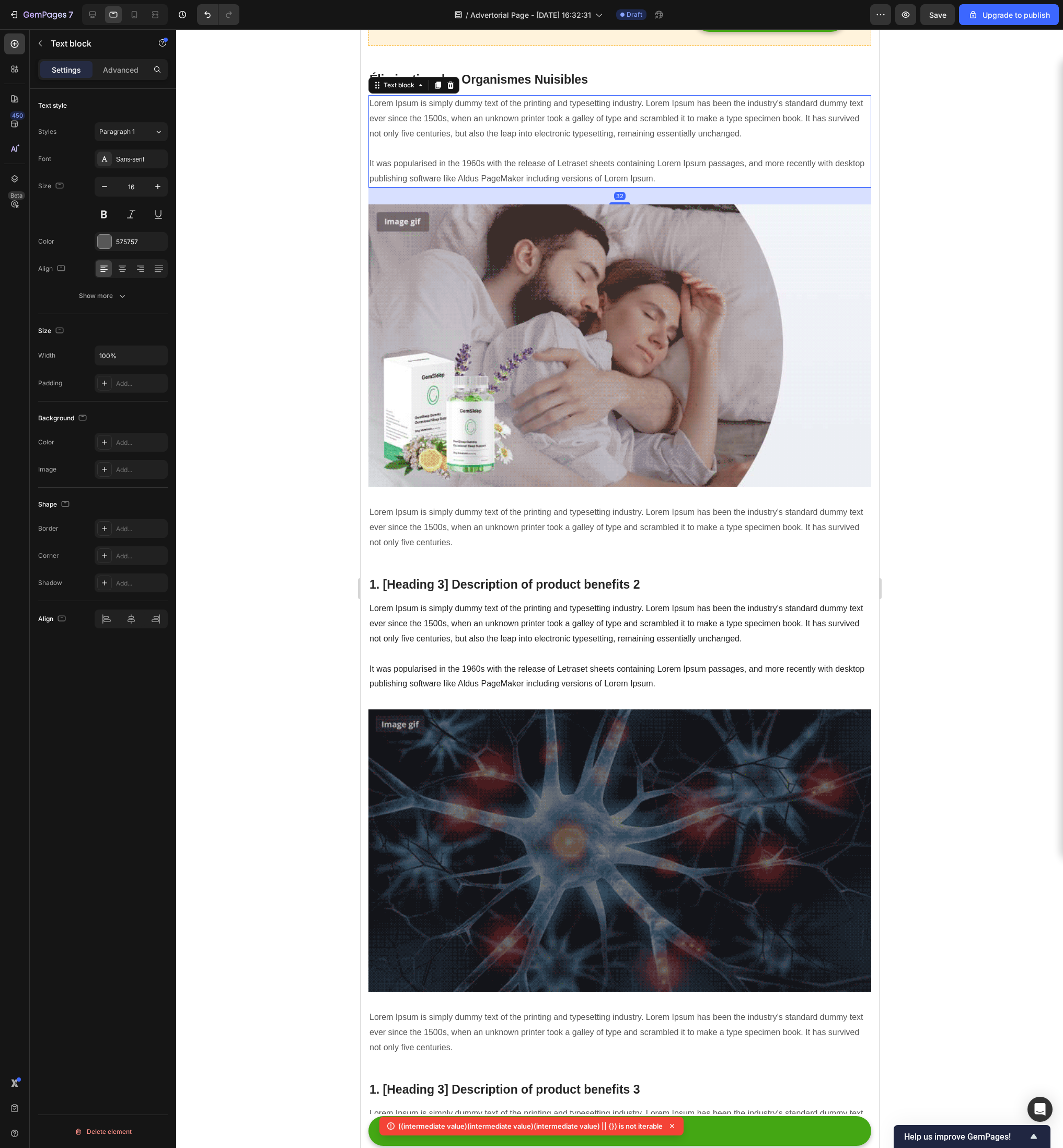
click at [432, 125] on p "Lorem Ipsum is simply dummy text of the printing and typesetting industry. Lore…" at bounding box center [619, 141] width 500 height 91
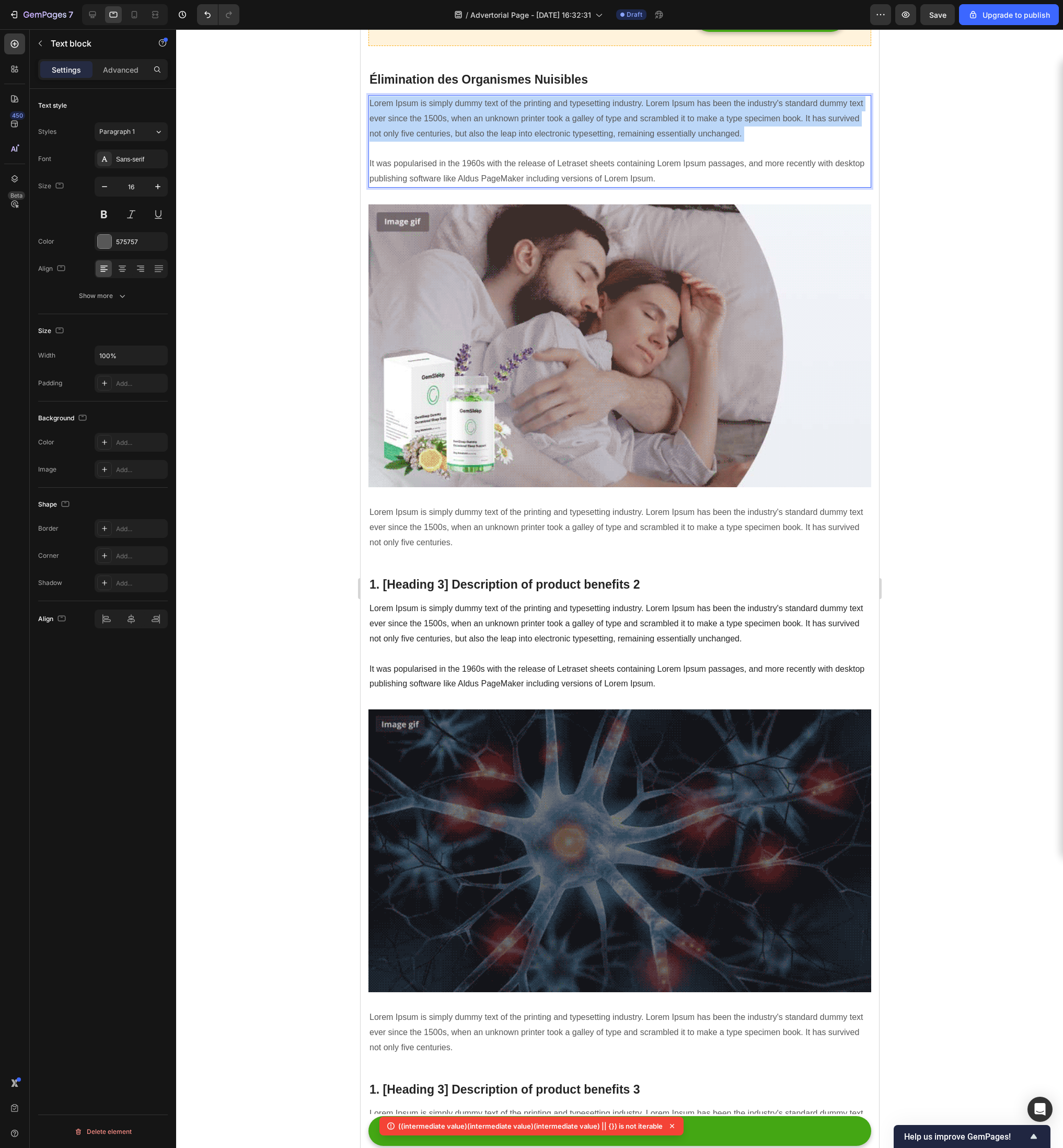
click at [432, 125] on p "Lorem Ipsum is simply dummy text of the printing and typesetting industry. Lore…" at bounding box center [619, 141] width 500 height 91
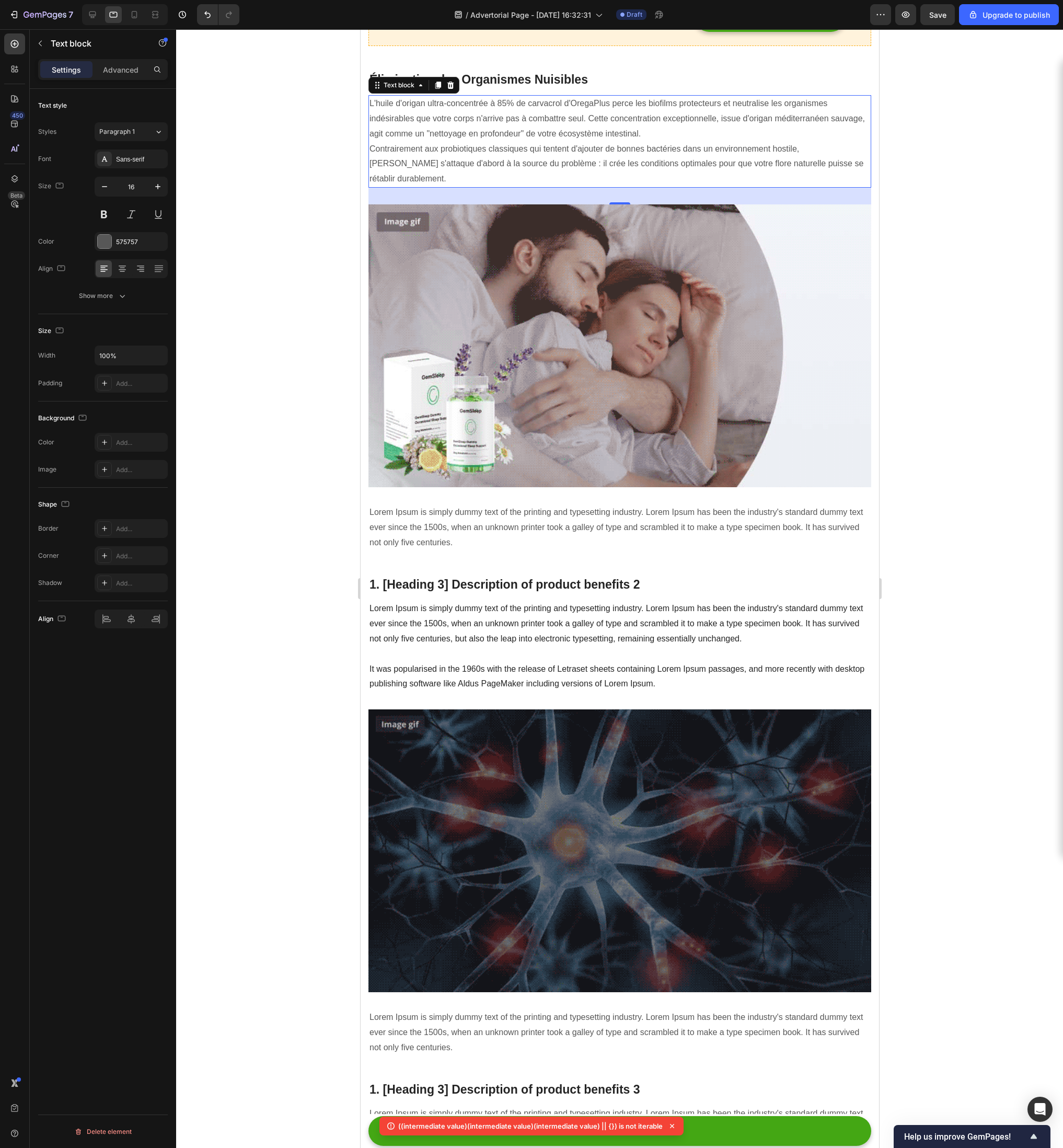
click at [494, 520] on p "Lorem Ipsum is simply dummy text of the printing and typesetting industry. Lore…" at bounding box center [619, 528] width 500 height 45
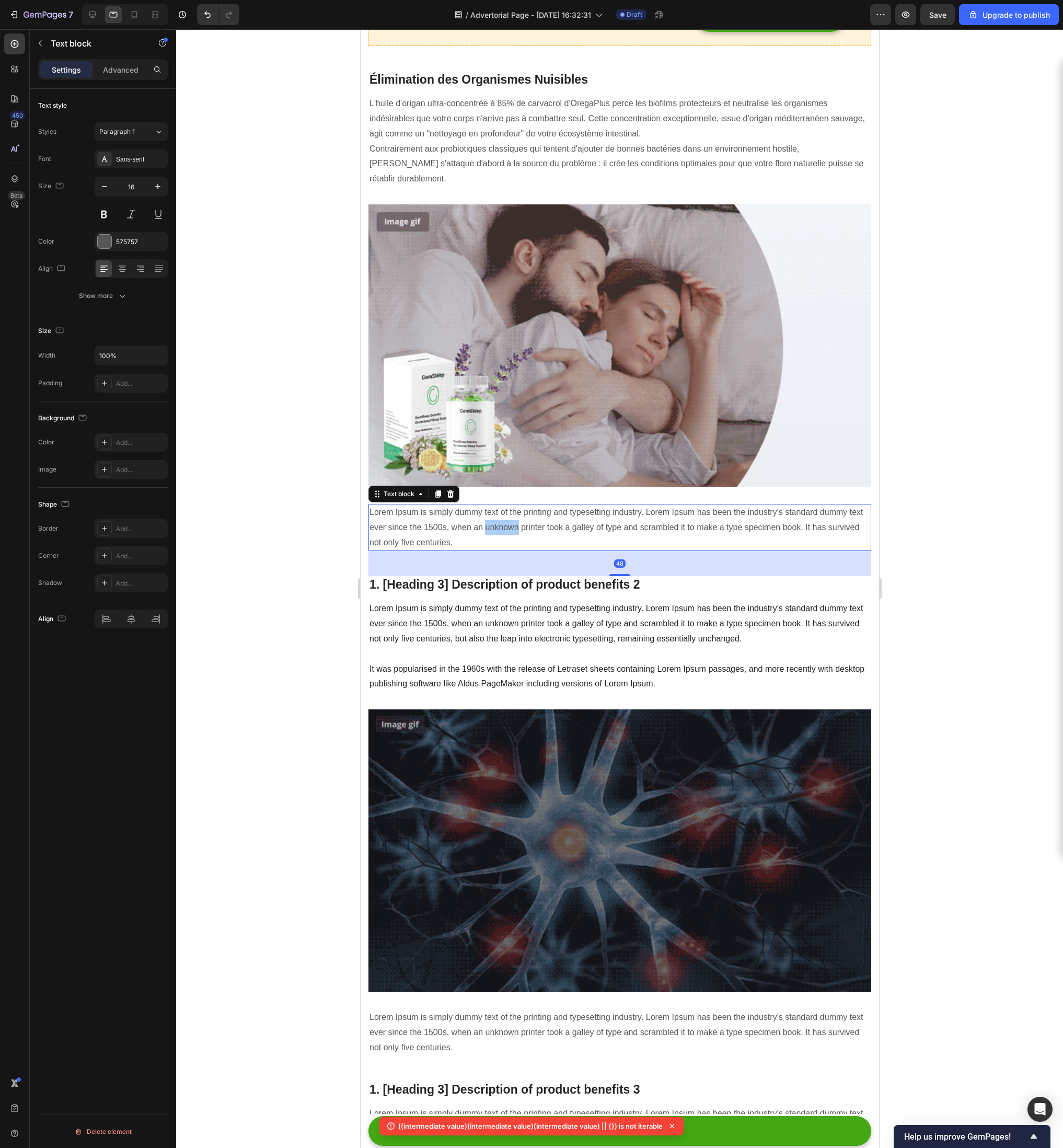
click at [494, 520] on p "Lorem Ipsum is simply dummy text of the printing and typesetting industry. Lore…" at bounding box center [619, 528] width 500 height 45
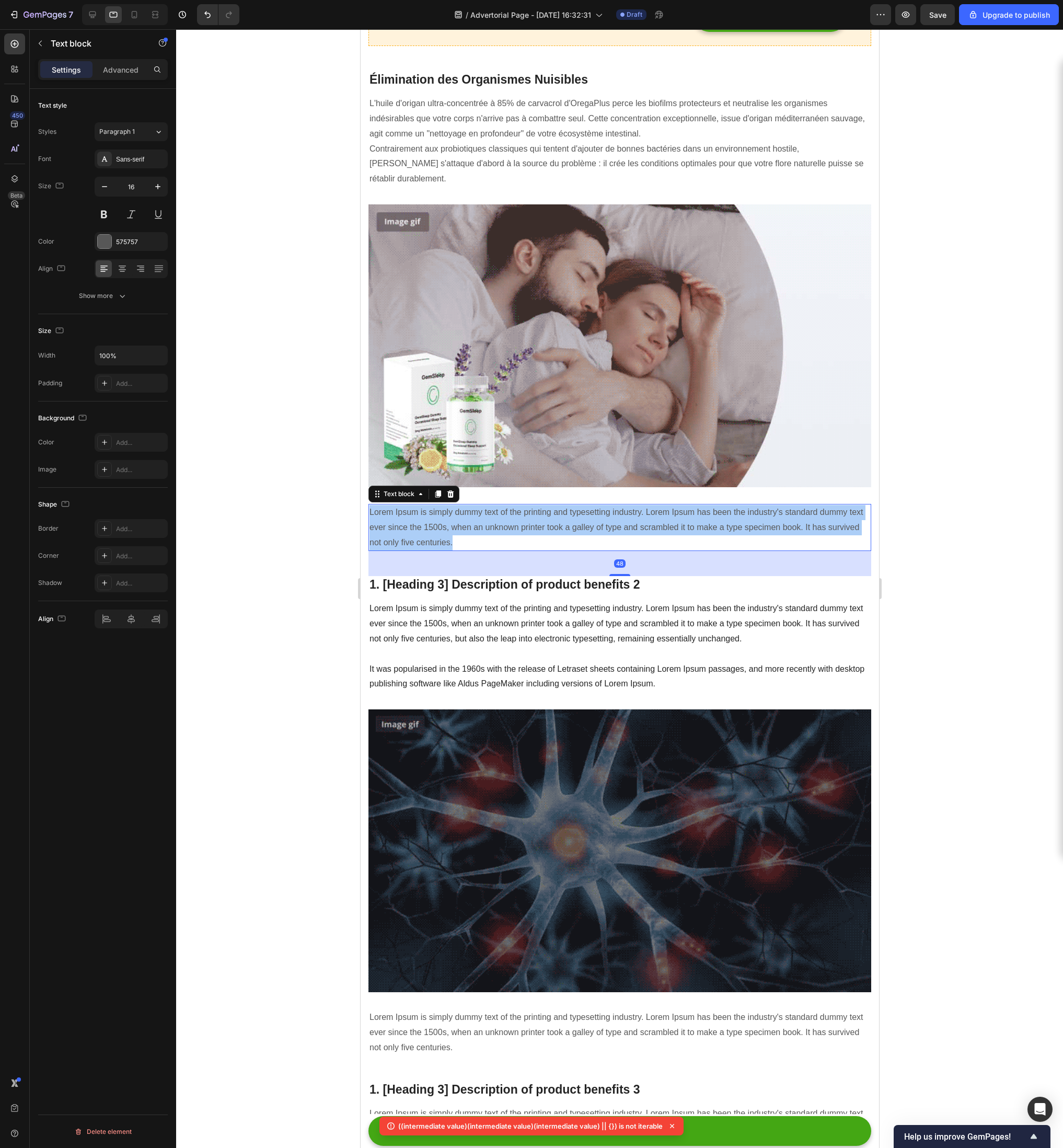
click at [494, 520] on p "Lorem Ipsum is simply dummy text of the printing and typesetting industry. Lore…" at bounding box center [619, 528] width 500 height 45
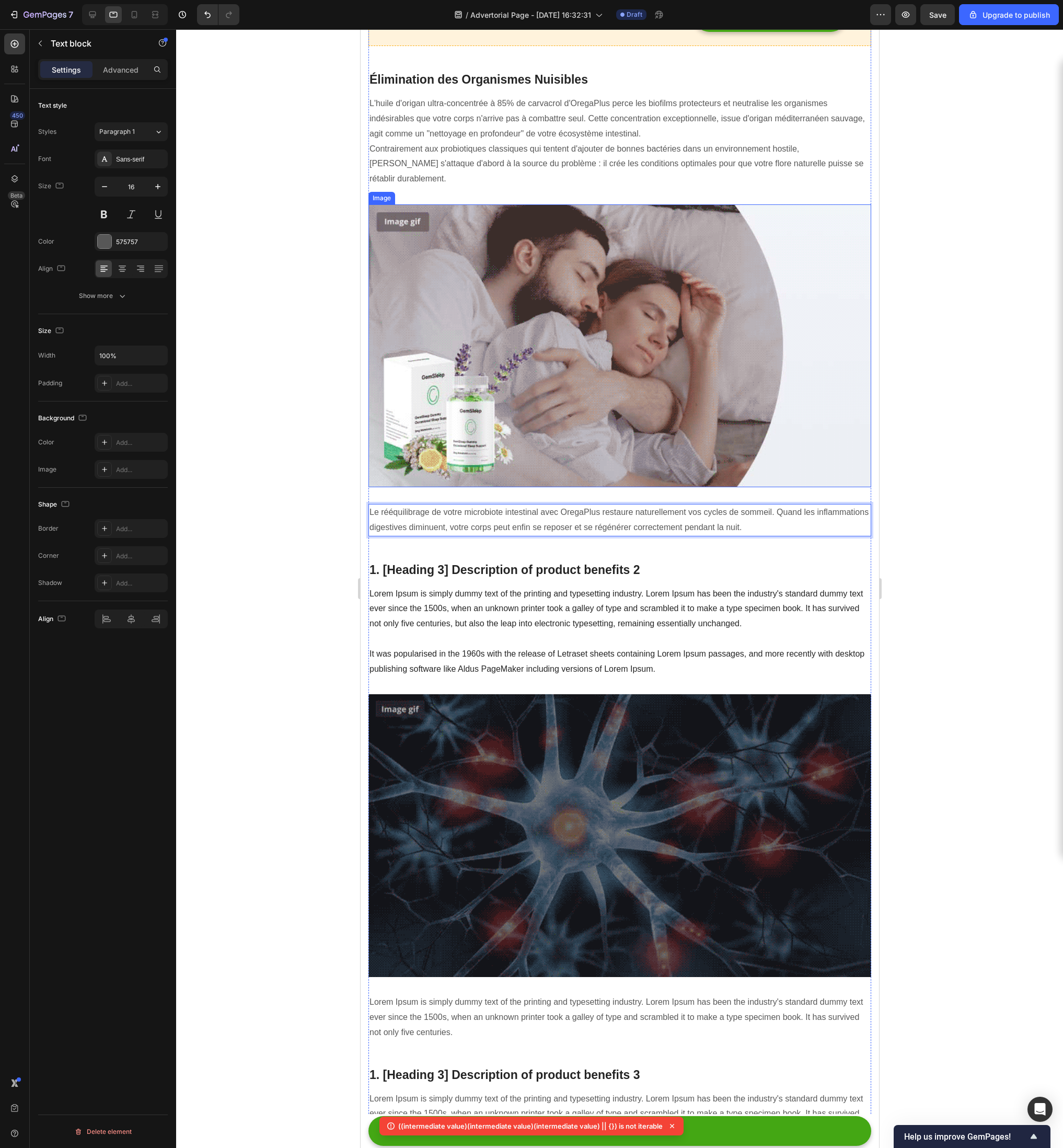
click at [531, 360] on img at bounding box center [619, 346] width 502 height 282
